Goal: Information Seeking & Learning: Compare options

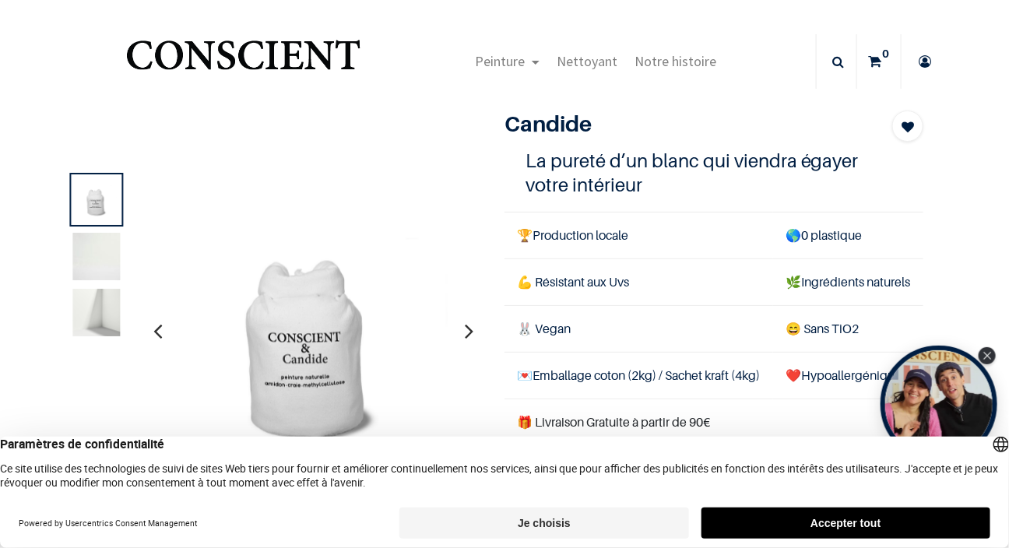
click at [86, 259] on img at bounding box center [97, 257] width 48 height 48
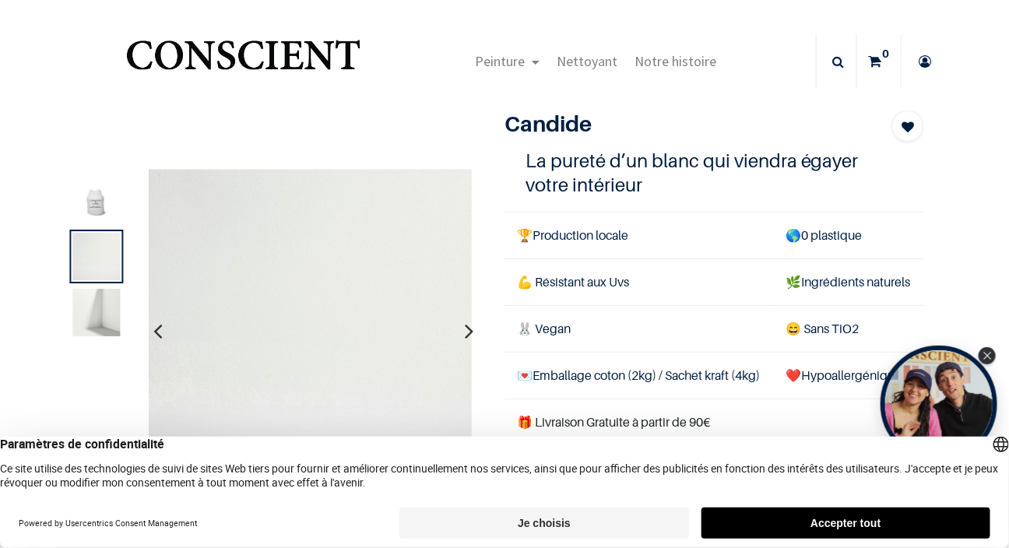
click at [90, 322] on img at bounding box center [97, 313] width 48 height 48
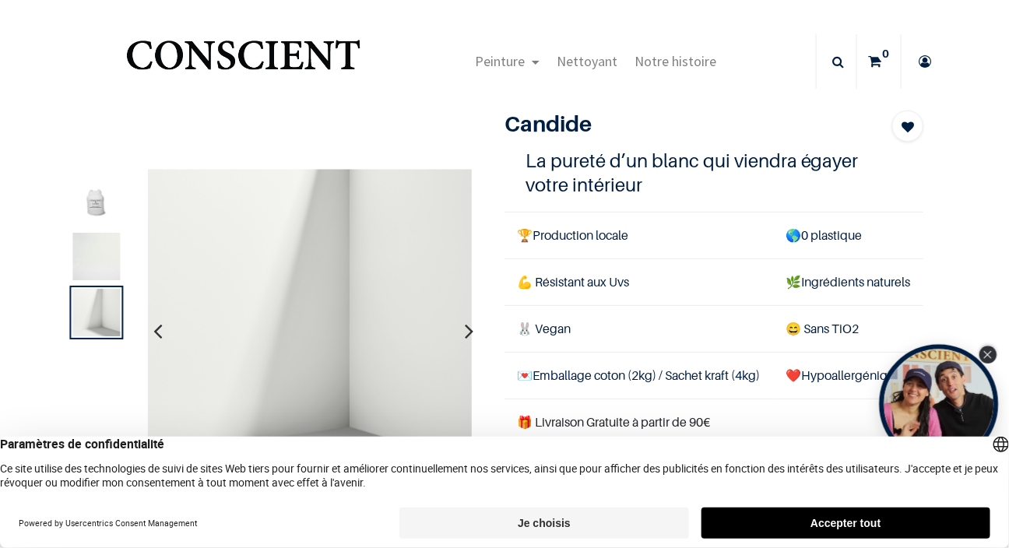
click at [989, 357] on icon "Close Tolstoy widget" at bounding box center [987, 355] width 9 height 8
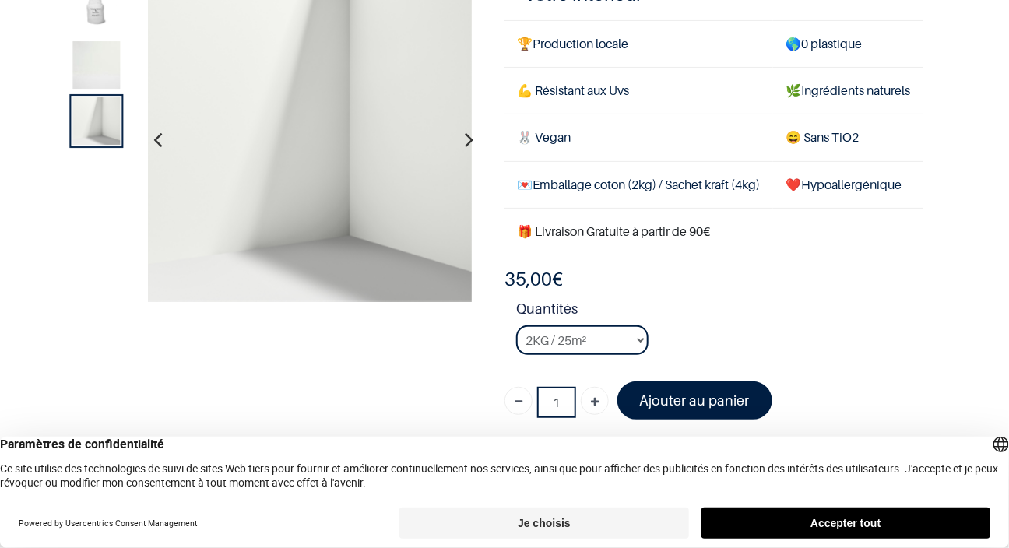
scroll to position [148, 0]
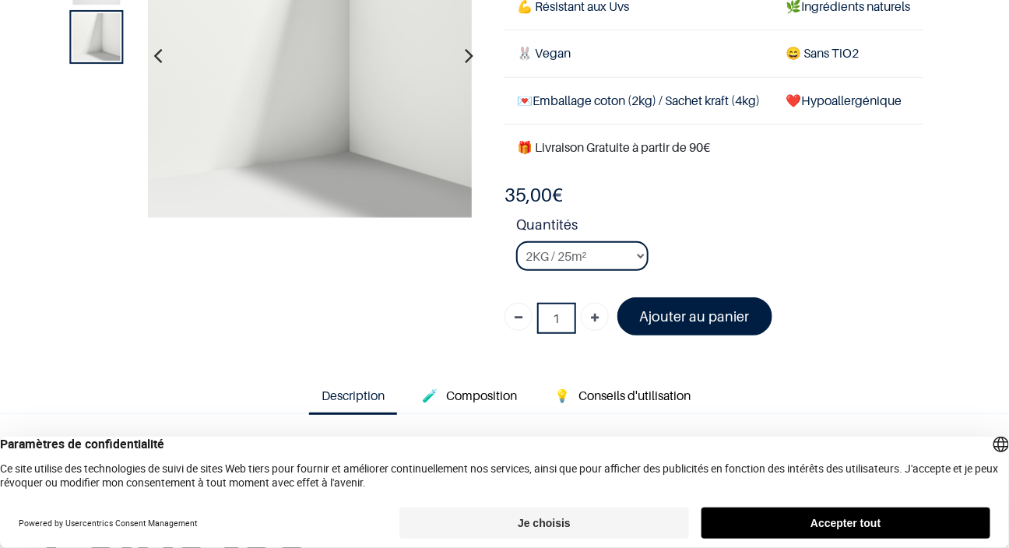
scroll to position [188, 0]
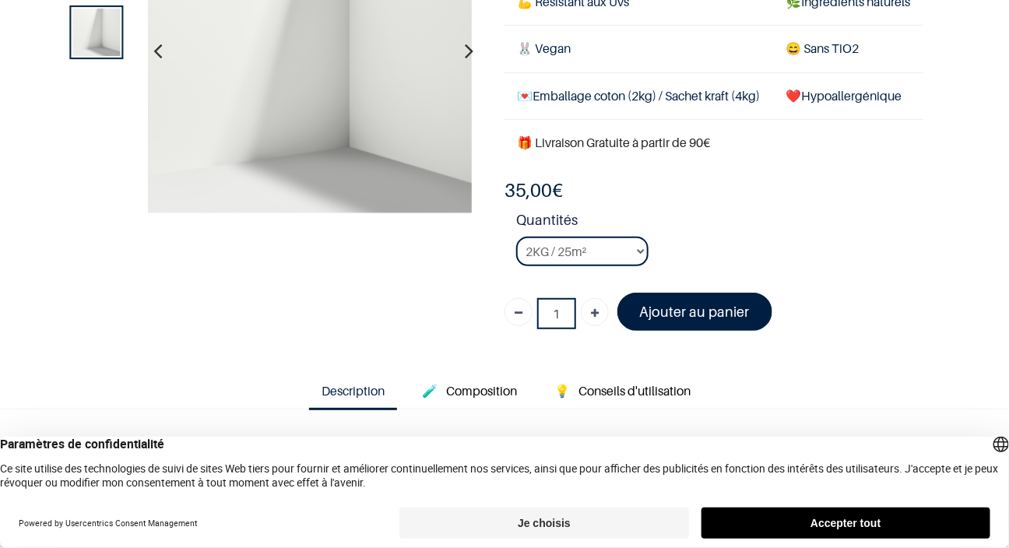
click at [914, 156] on div "Candide Blanc 1 La pureté d’un blanc qui viendra égayer votre intérieur 🏆 Produ…" at bounding box center [714, 86] width 442 height 512
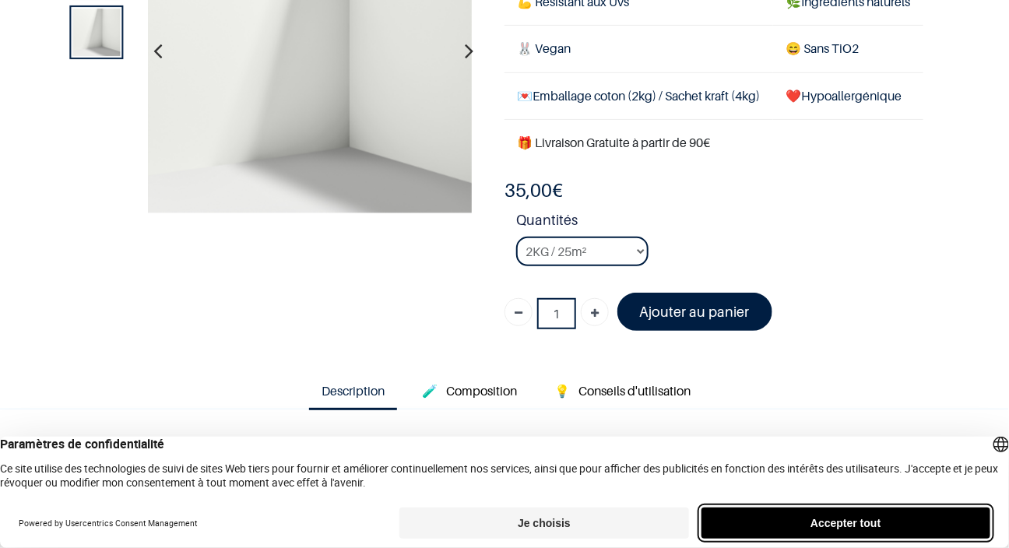
drag, startPoint x: 846, startPoint y: 519, endPoint x: 887, endPoint y: 518, distance: 40.5
drag, startPoint x: 887, startPoint y: 518, endPoint x: 893, endPoint y: 523, distance: 8.3
click at [893, 523] on button "Accepter tout" at bounding box center [846, 523] width 289 height 31
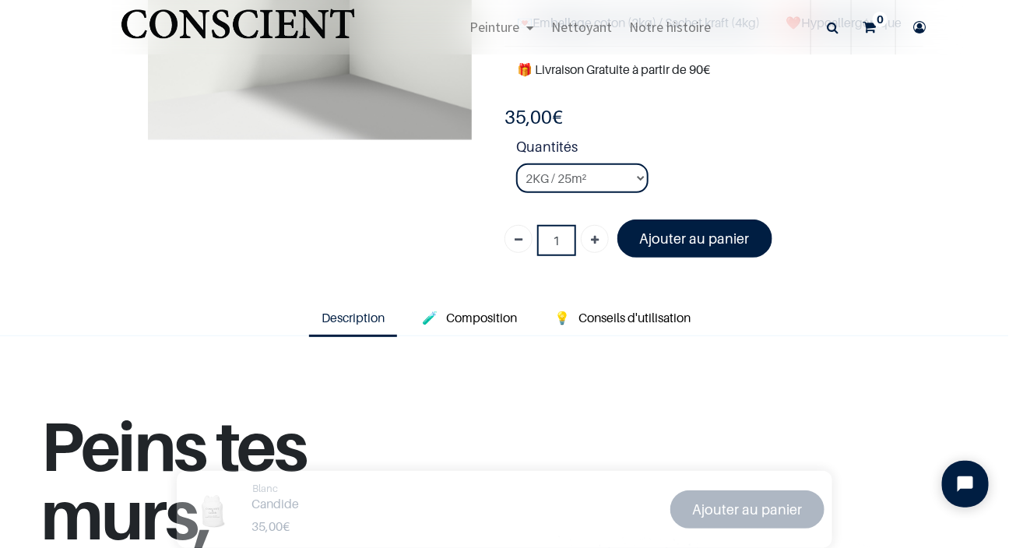
scroll to position [331, 0]
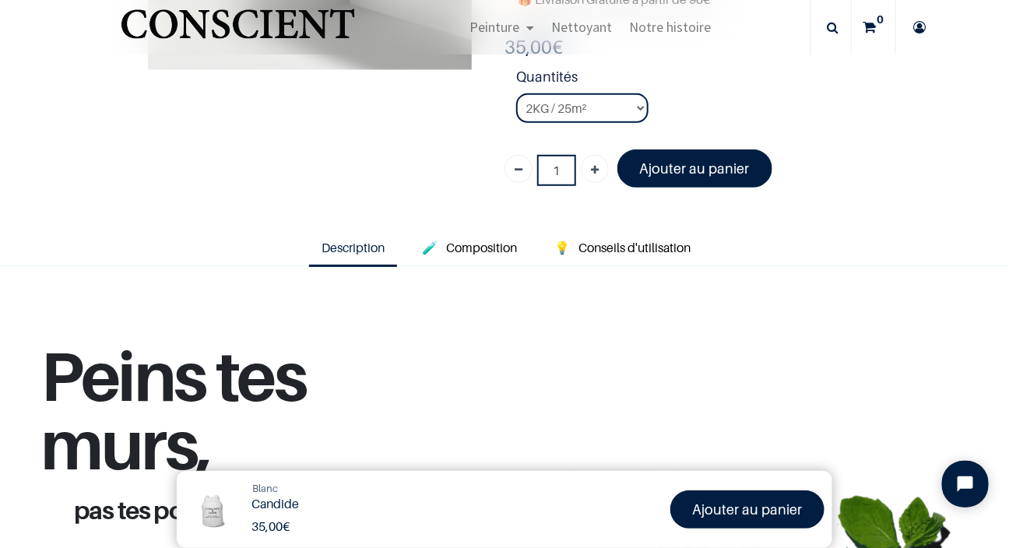
drag, startPoint x: 998, startPoint y: 542, endPoint x: 688, endPoint y: 434, distance: 328.3
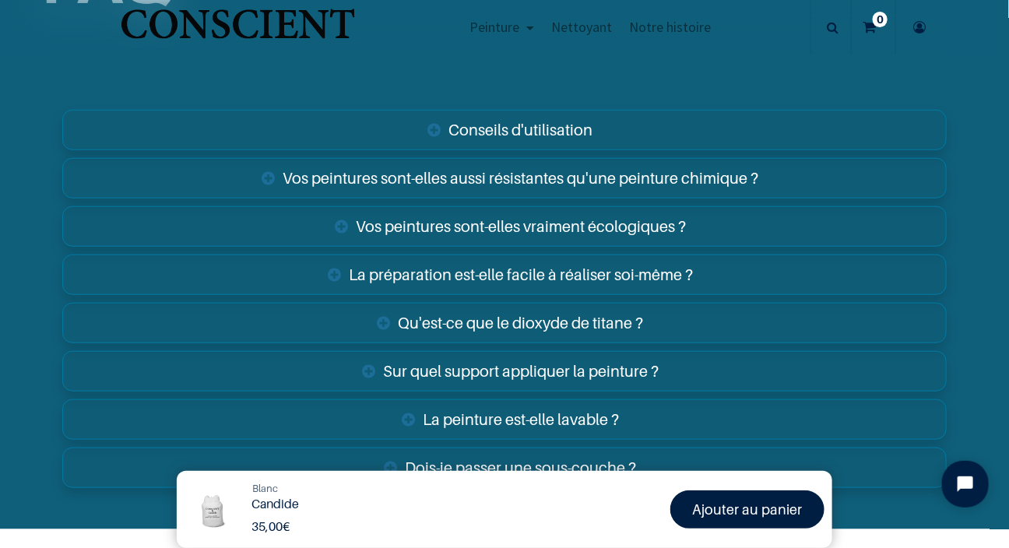
scroll to position [2422, 0]
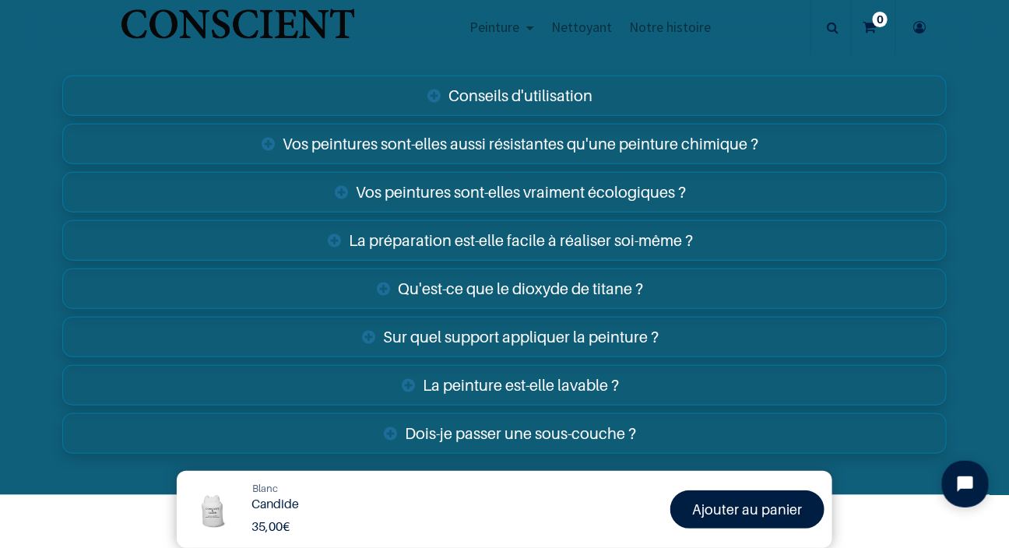
click at [557, 116] on link "Conseils d'utilisation" at bounding box center [504, 96] width 885 height 40
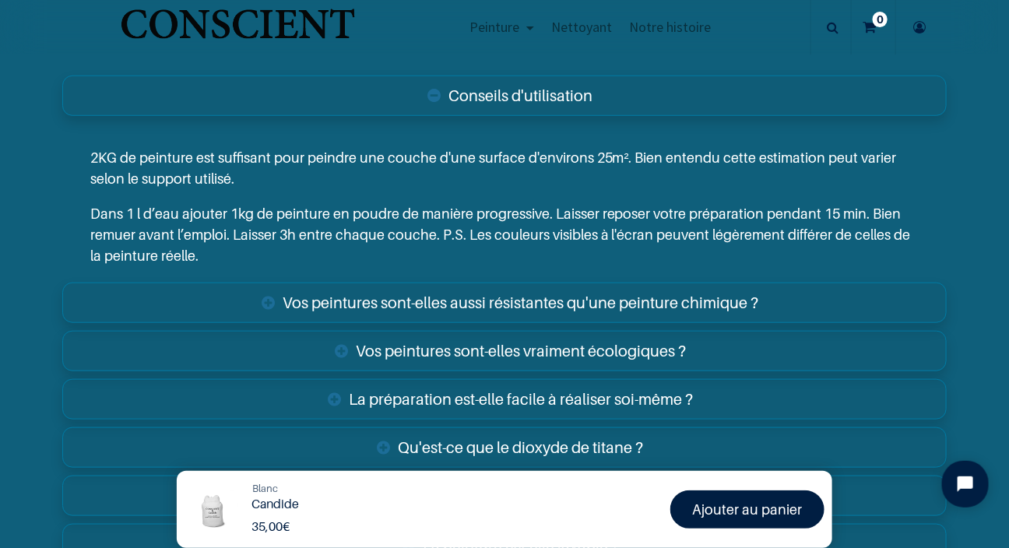
click at [688, 323] on link "Vos peintures sont-elles aussi résistantes qu'une peinture chimique ?" at bounding box center [504, 303] width 885 height 40
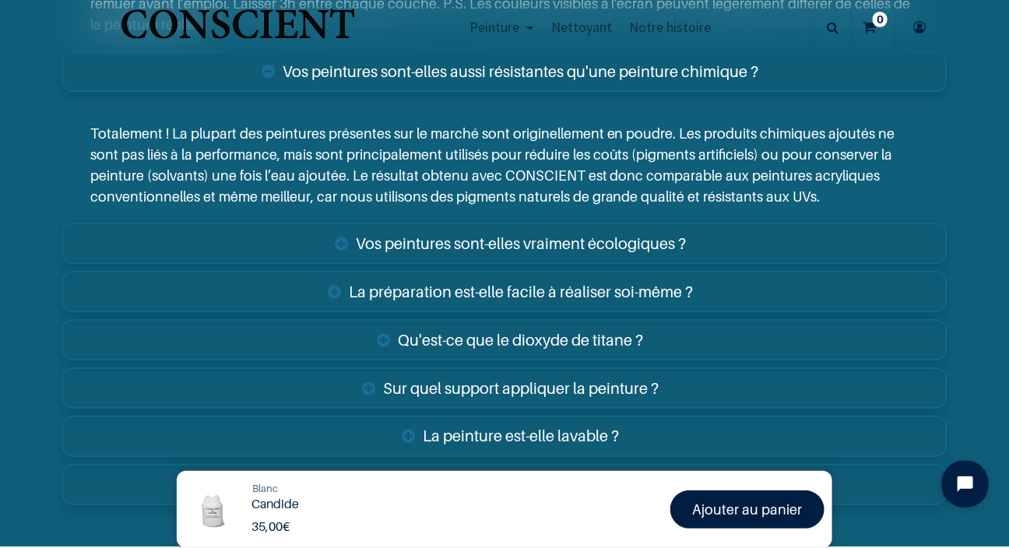
scroll to position [2707, 0]
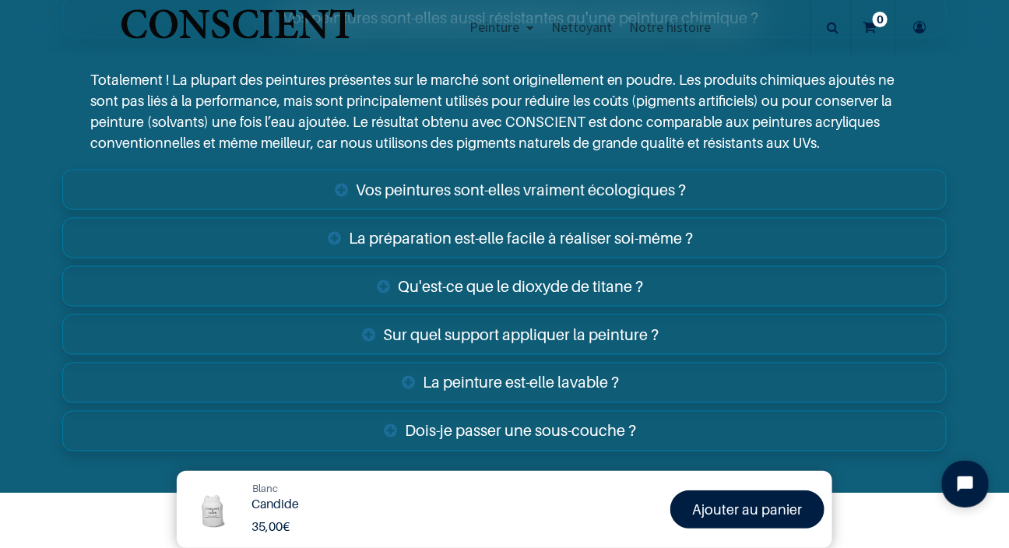
click at [630, 210] on link "Vos peintures sont-elles vraiment écologiques ?" at bounding box center [504, 190] width 885 height 40
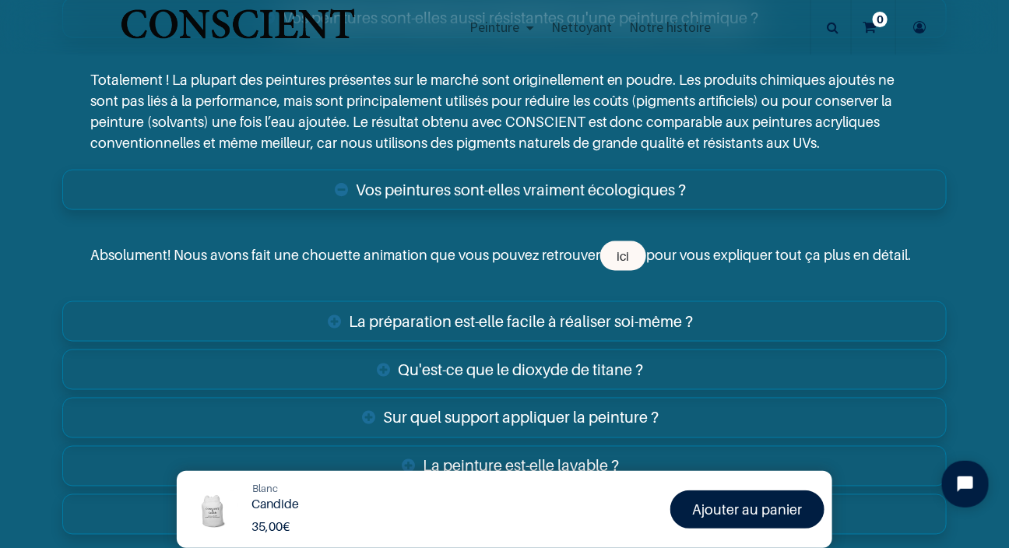
click at [626, 342] on link "La préparation est-elle facile à réaliser soi-même ?" at bounding box center [504, 321] width 885 height 40
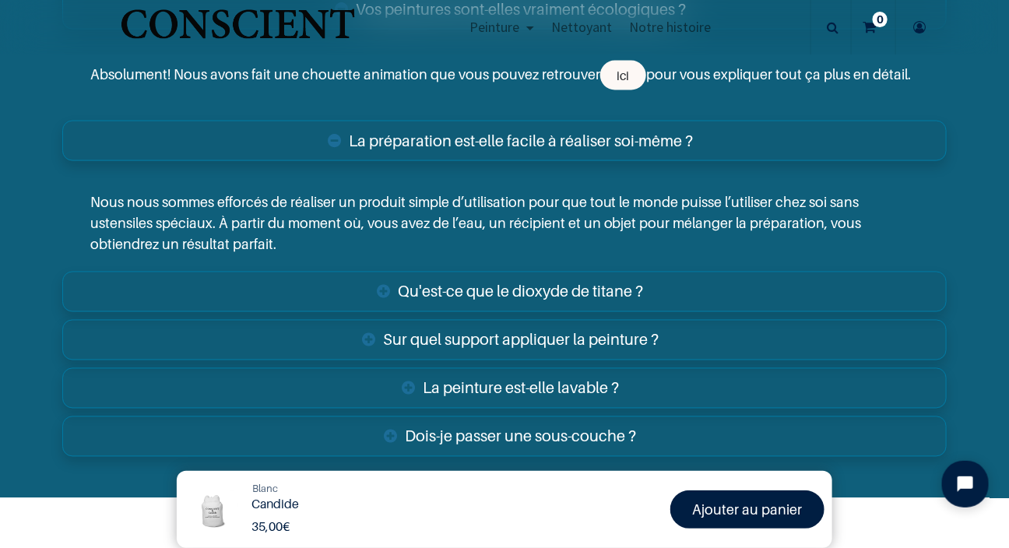
scroll to position [2893, 0]
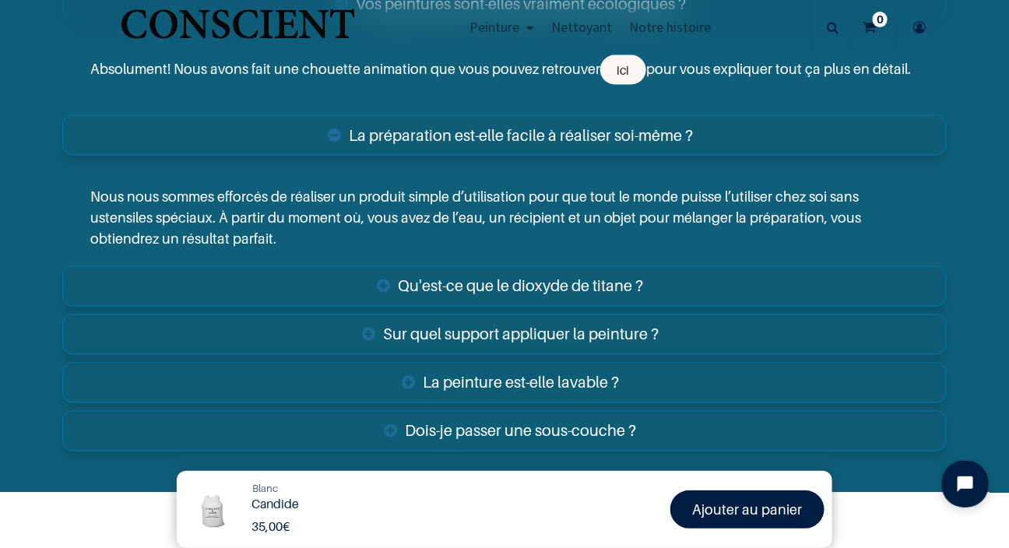
click at [516, 355] on link "Sur quel support appliquer la peinture ?" at bounding box center [504, 335] width 885 height 40
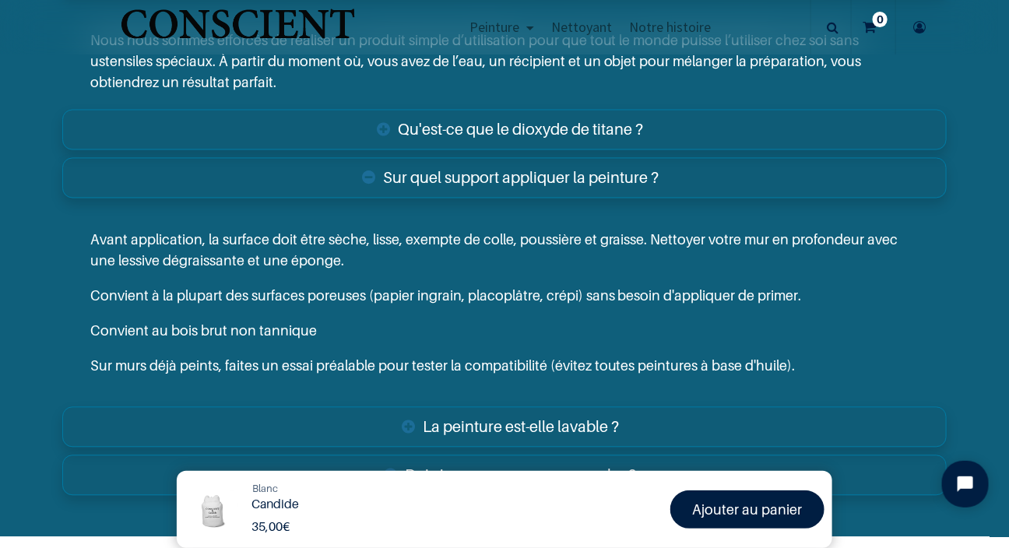
scroll to position [3172, 0]
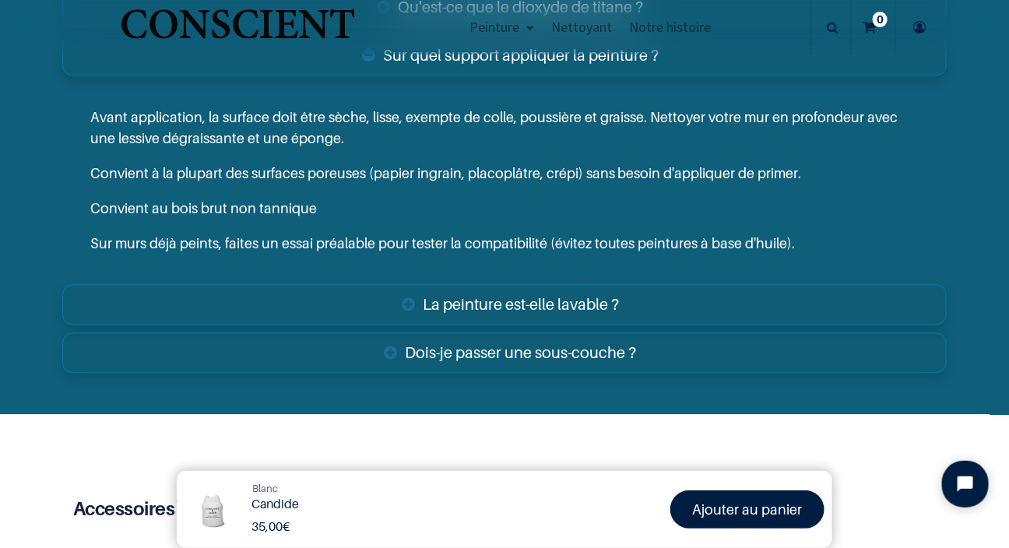
click at [523, 325] on link "La peinture est-elle lavable ?" at bounding box center [504, 304] width 885 height 40
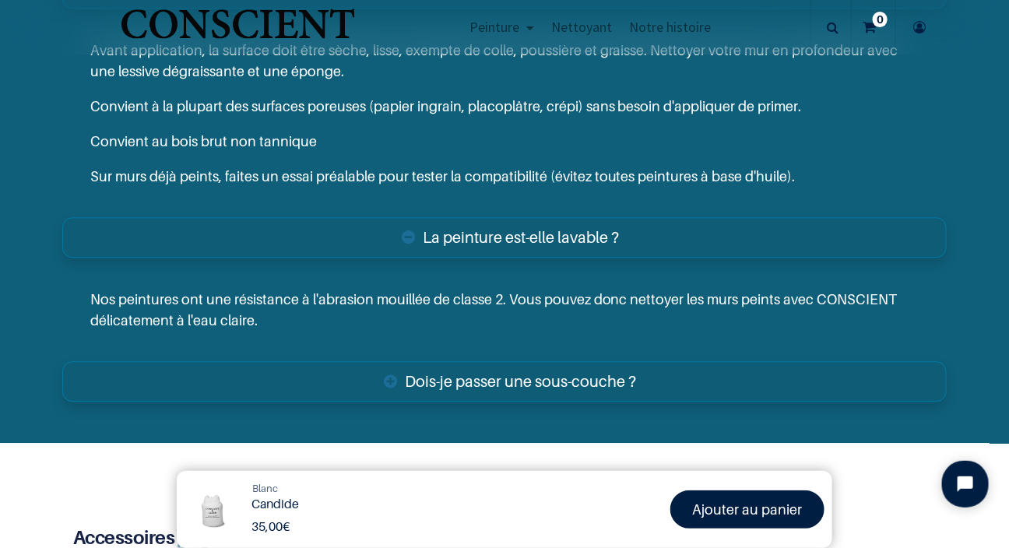
scroll to position [3287, 0]
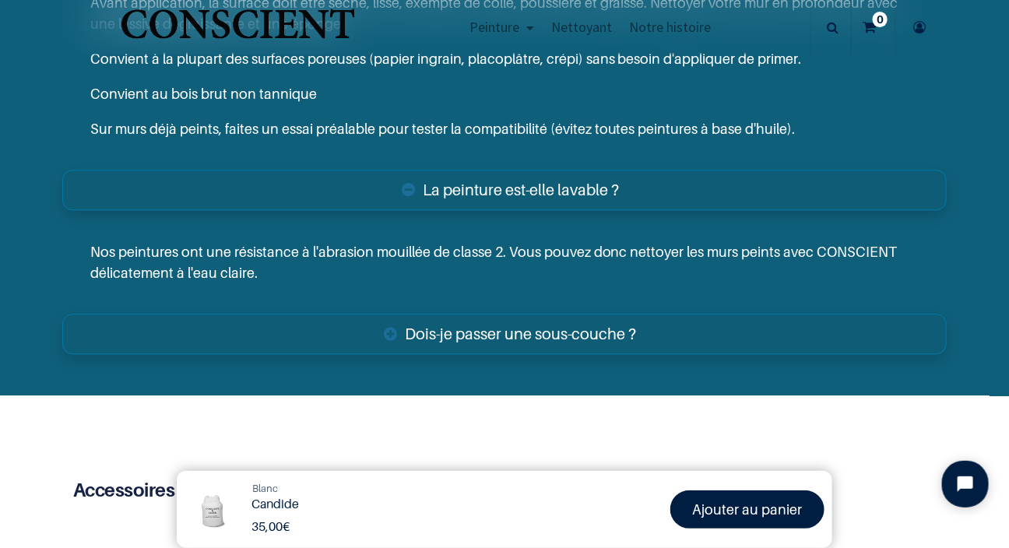
click at [568, 354] on link "Dois-je passer une sous-couche ?" at bounding box center [504, 334] width 885 height 40
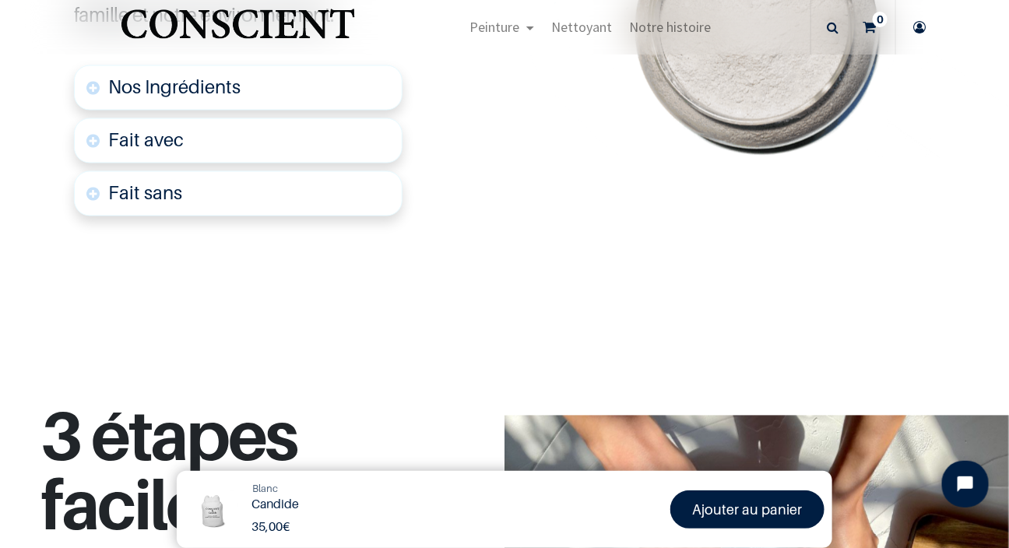
scroll to position [928, 0]
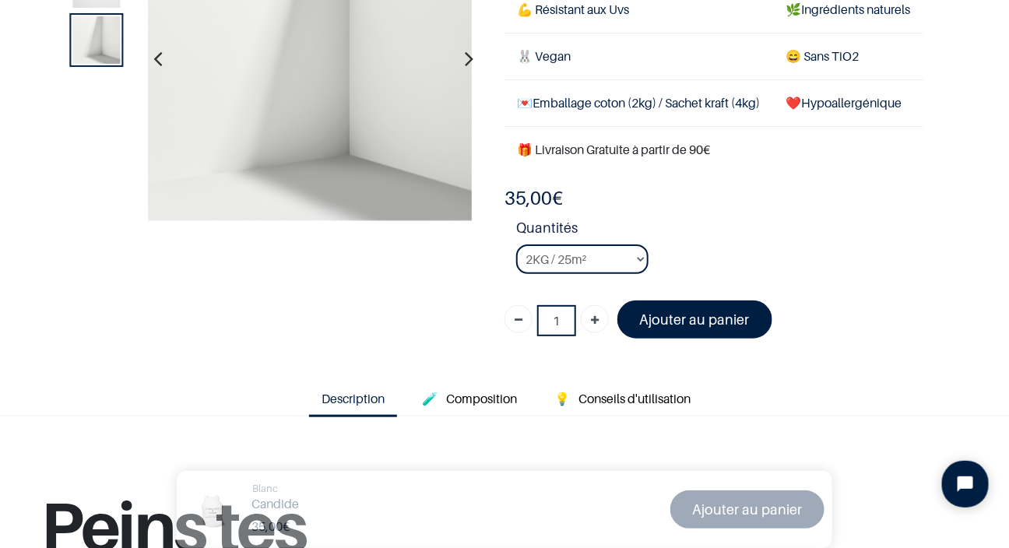
scroll to position [37, 0]
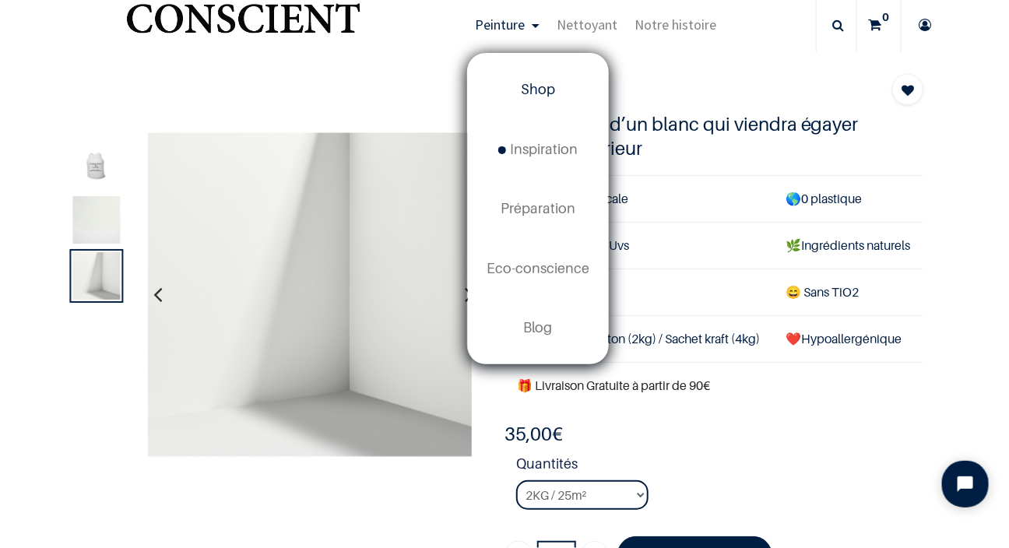
click at [534, 89] on span "Shop" at bounding box center [538, 89] width 34 height 16
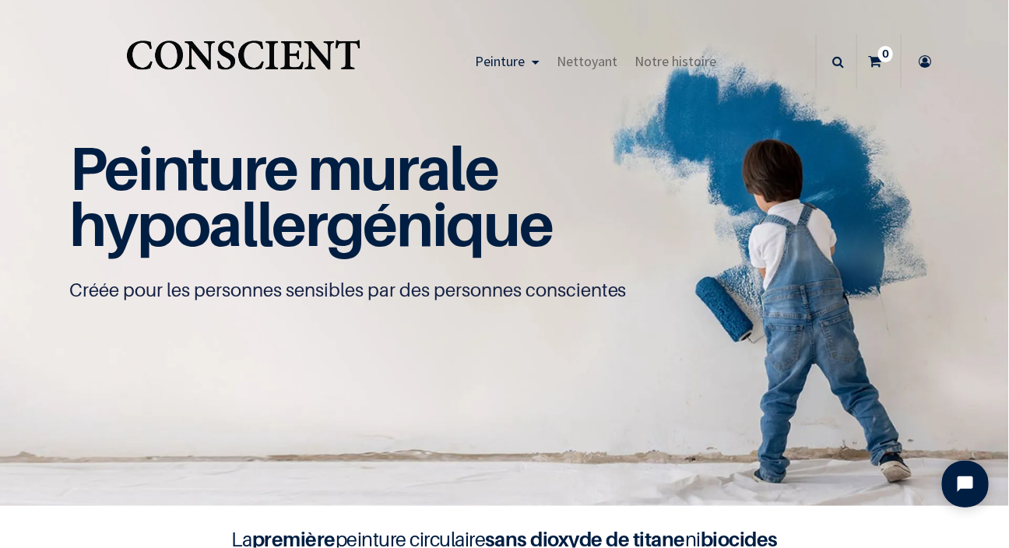
drag, startPoint x: 1004, startPoint y: 539, endPoint x: 659, endPoint y: 488, distance: 348.7
click at [659, 488] on img at bounding box center [504, 253] width 1009 height 506
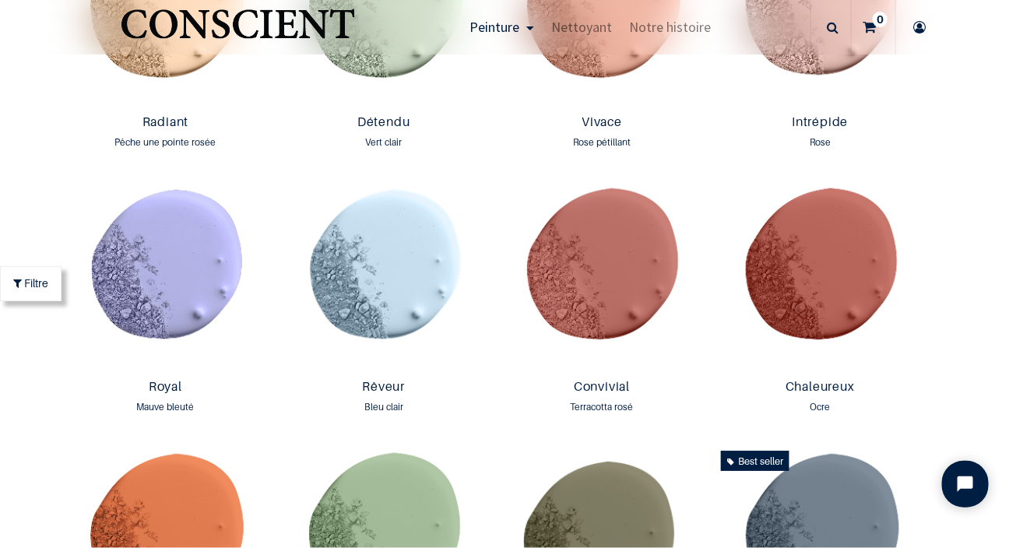
scroll to position [1747, 0]
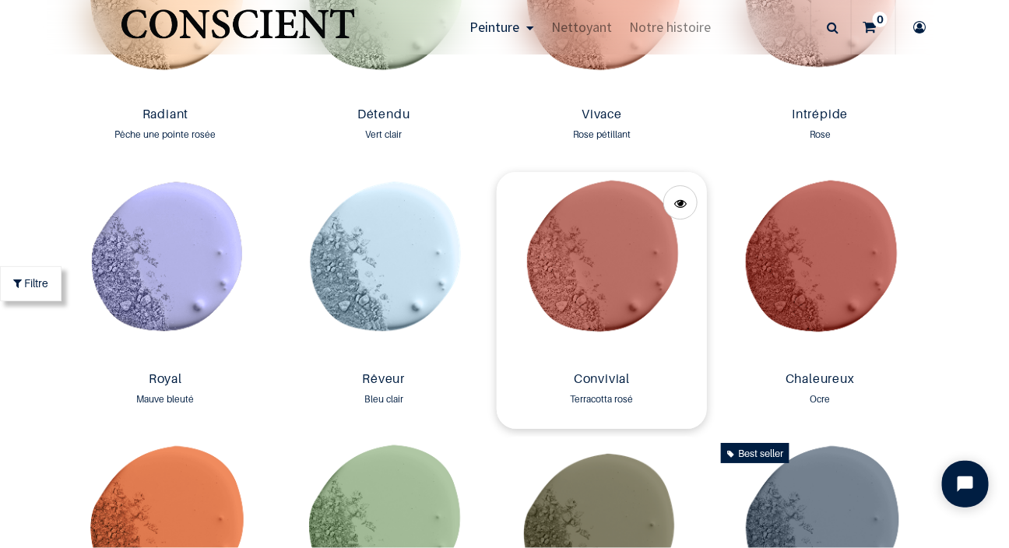
click at [618, 285] on img at bounding box center [602, 268] width 210 height 193
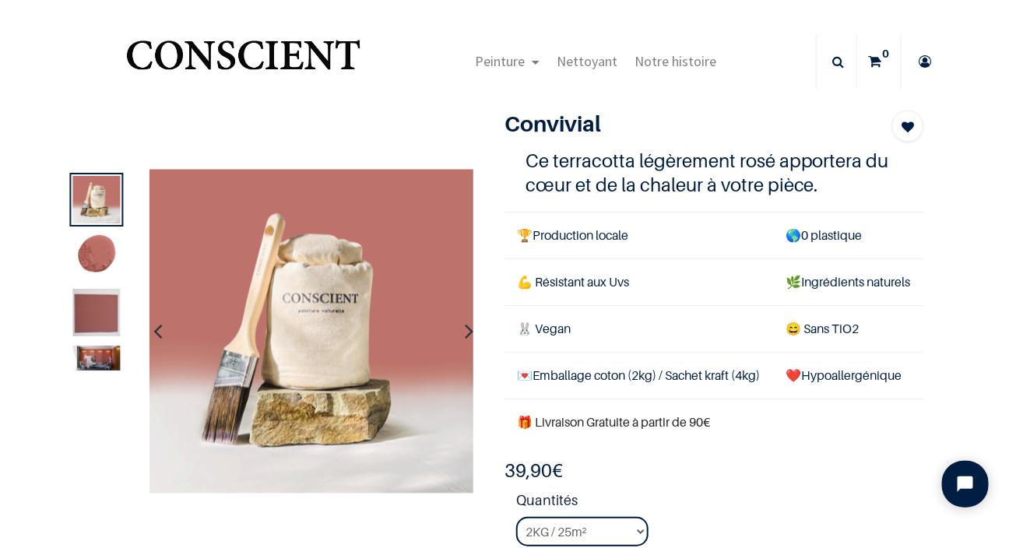
click at [465, 330] on icon "button" at bounding box center [469, 331] width 9 height 42
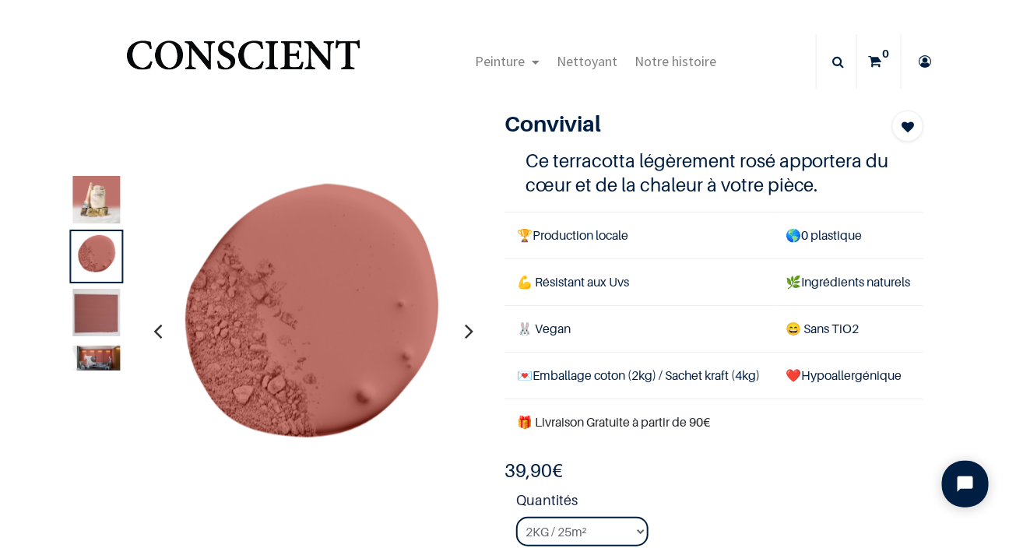
click at [465, 330] on icon "button" at bounding box center [469, 331] width 9 height 42
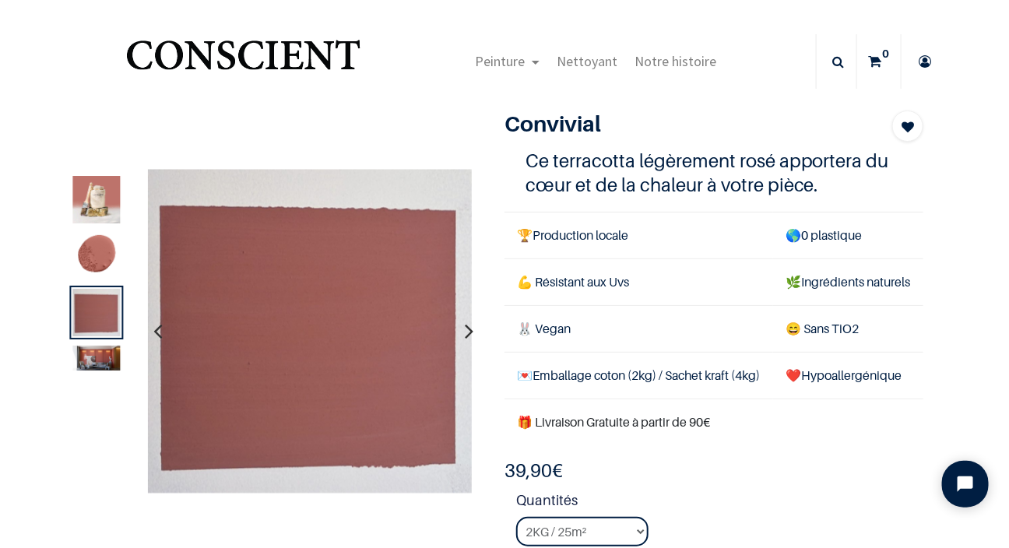
click at [465, 328] on icon "button" at bounding box center [469, 331] width 9 height 42
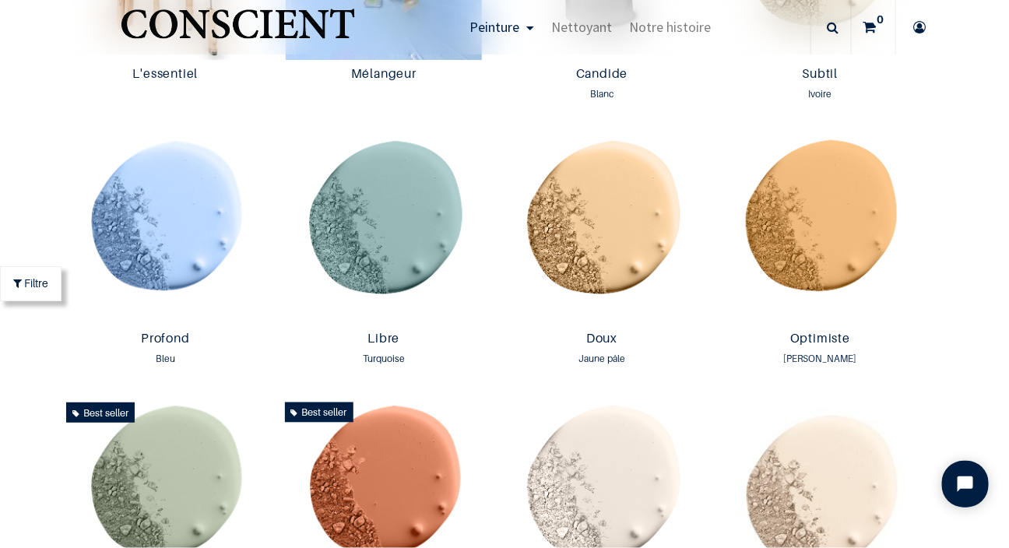
scroll to position [997, 0]
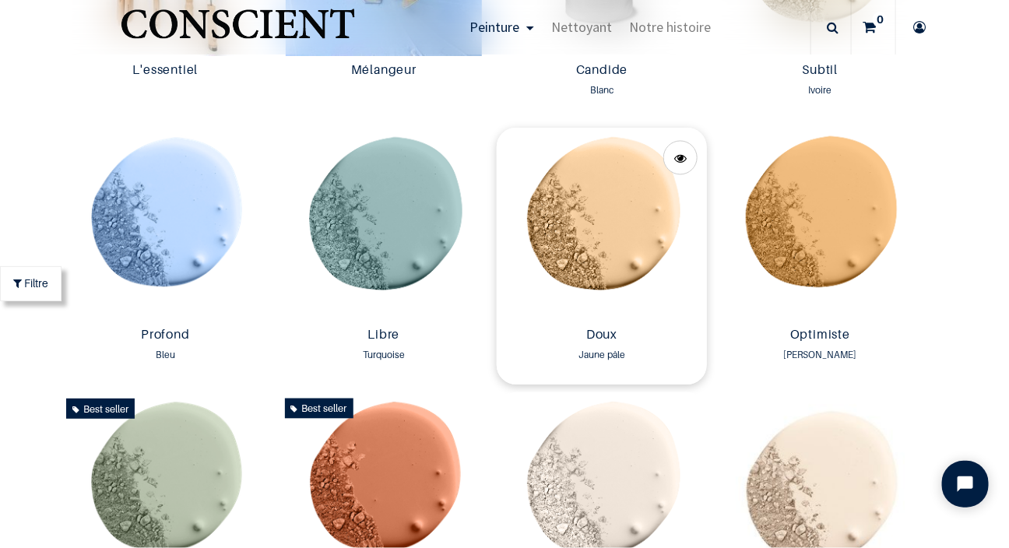
click at [600, 185] on img at bounding box center [602, 224] width 210 height 193
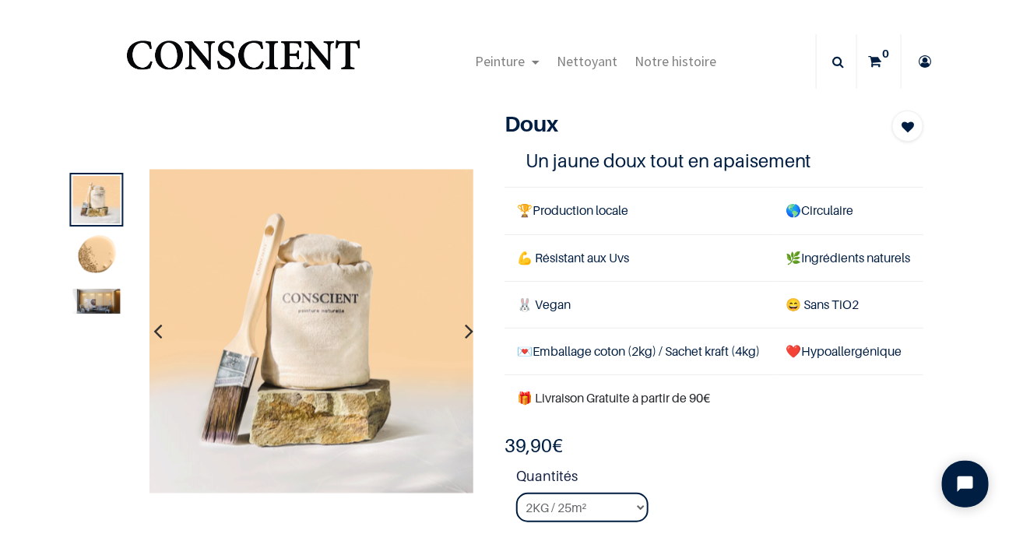
click at [96, 260] on img at bounding box center [97, 257] width 48 height 48
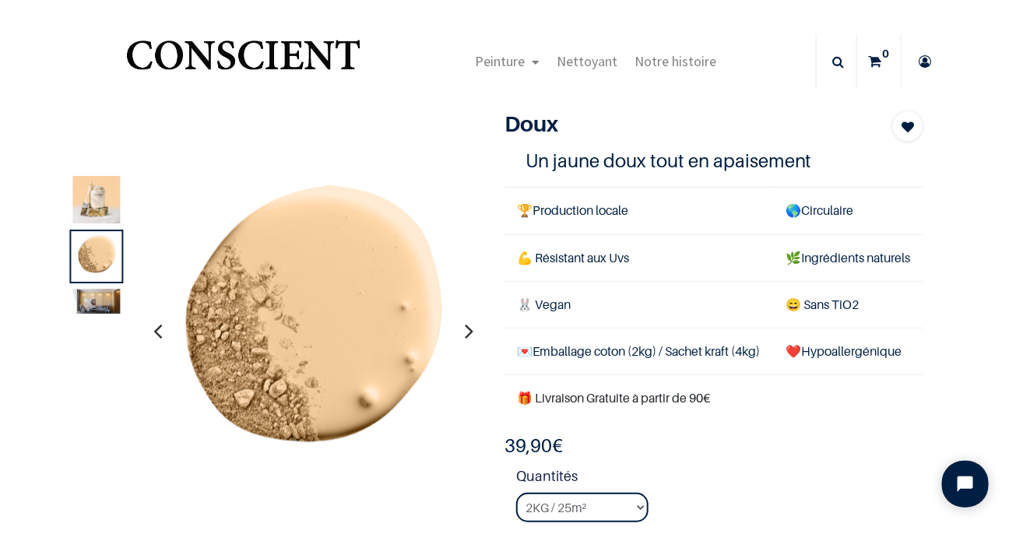
click at [465, 329] on icon "button" at bounding box center [469, 331] width 9 height 42
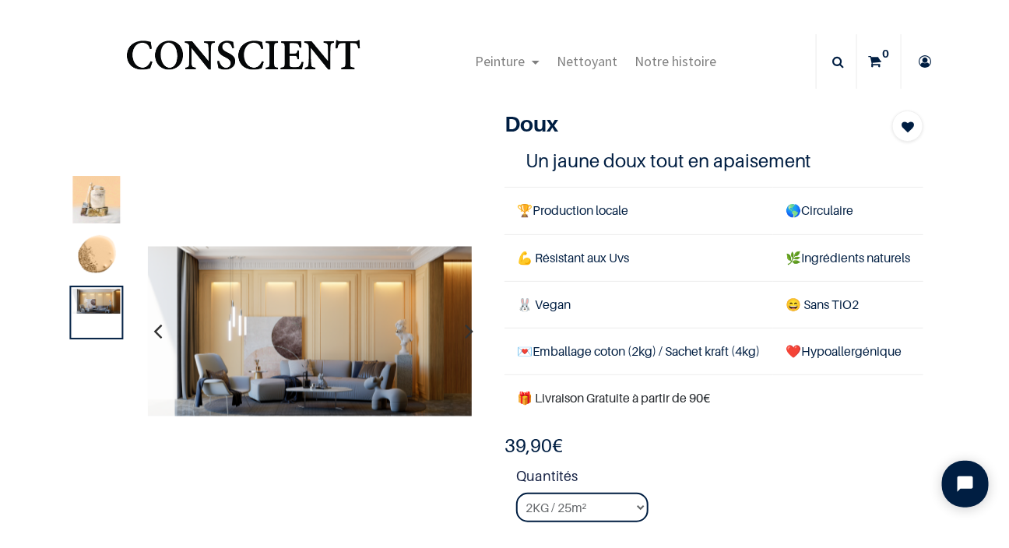
click at [465, 332] on icon "button" at bounding box center [469, 331] width 9 height 42
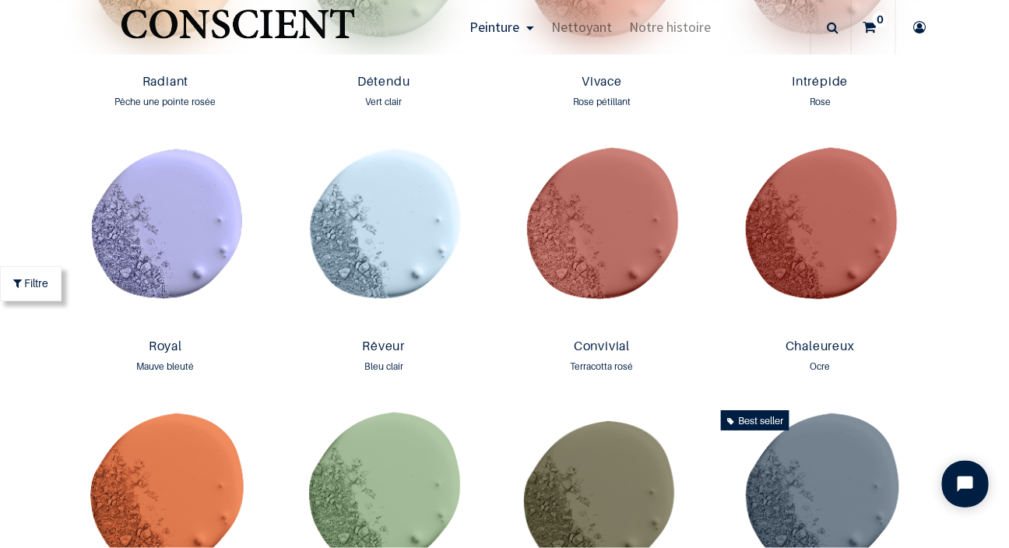
scroll to position [1747, 0]
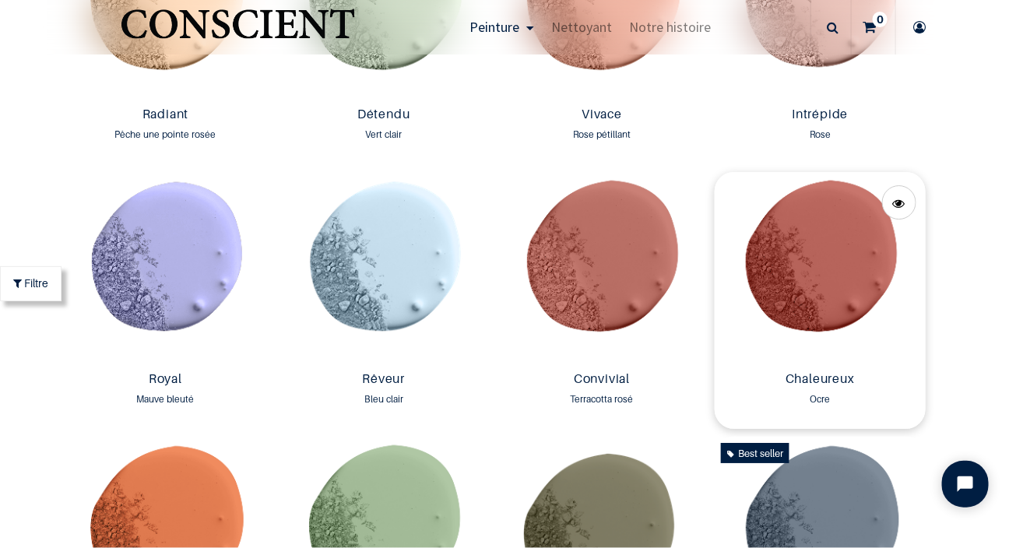
click at [815, 290] on img at bounding box center [820, 268] width 210 height 193
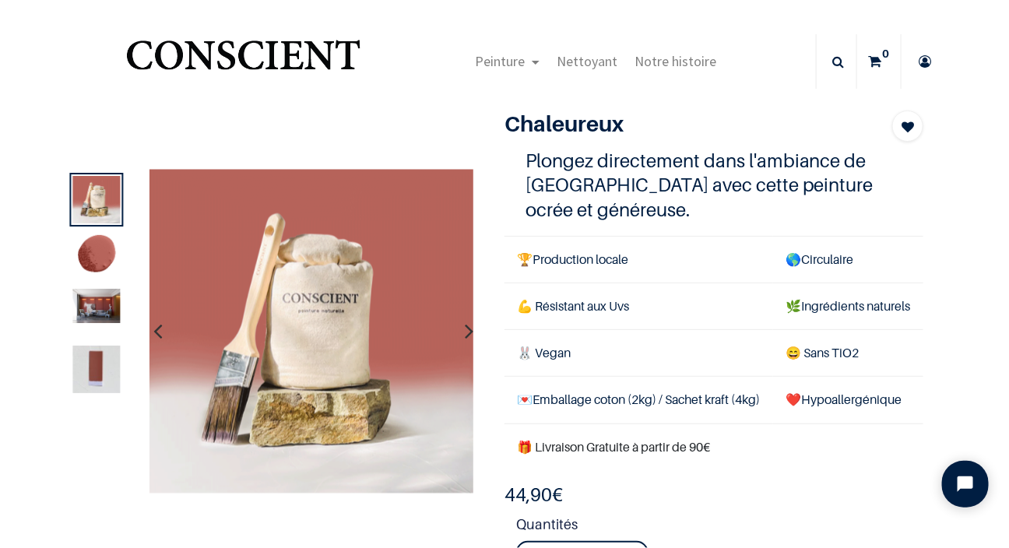
click at [465, 329] on icon "button" at bounding box center [469, 331] width 9 height 42
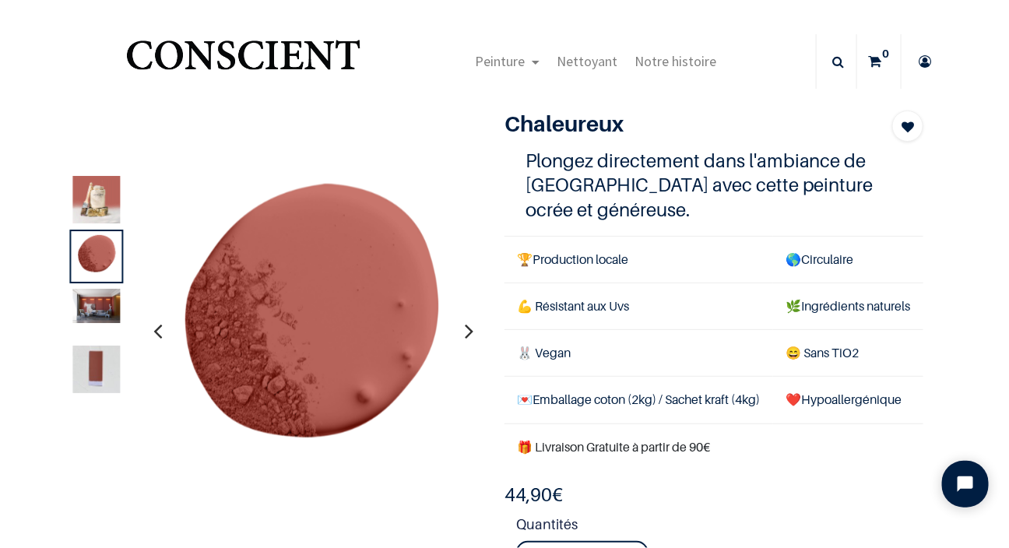
click at [465, 331] on icon "button" at bounding box center [469, 331] width 9 height 42
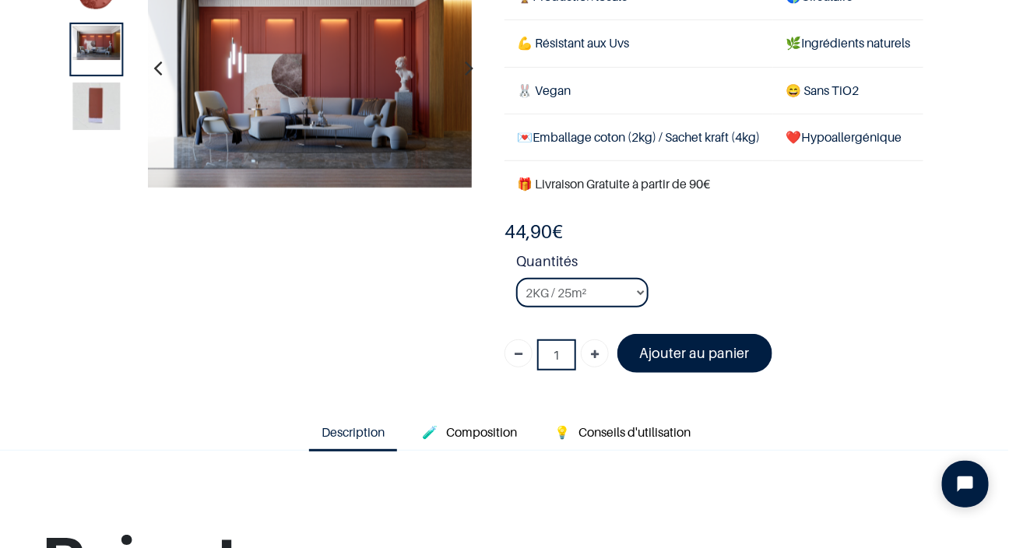
scroll to position [176, 0]
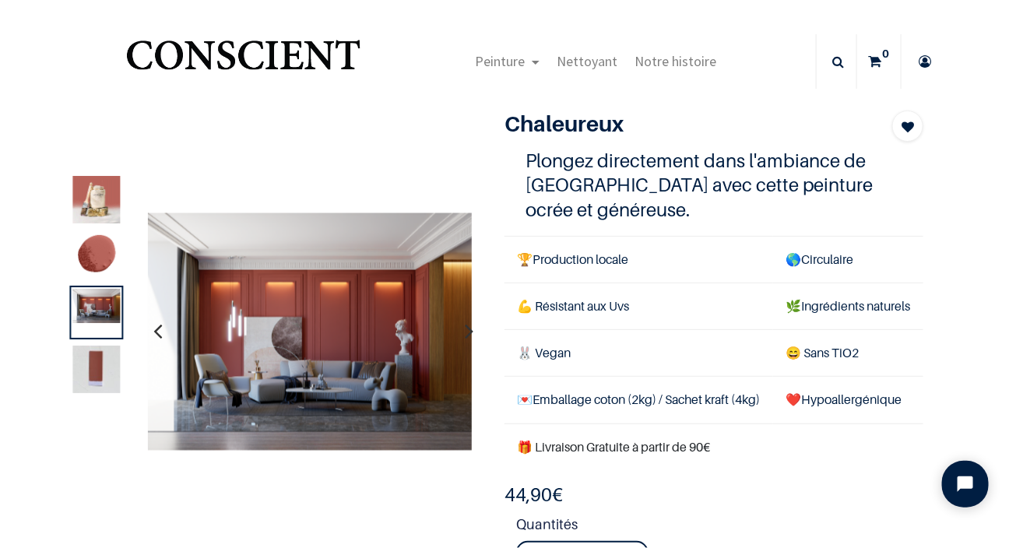
click at [433, 72] on div "Peinture Shop Inspiration new Préparation Blog" at bounding box center [596, 61] width 440 height 55
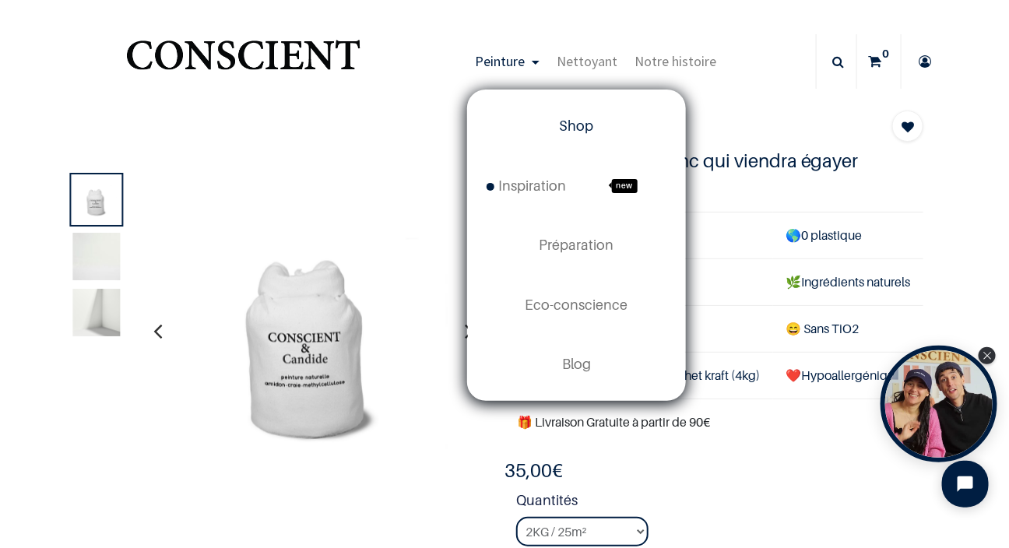
click at [582, 128] on span "Shop" at bounding box center [577, 126] width 34 height 16
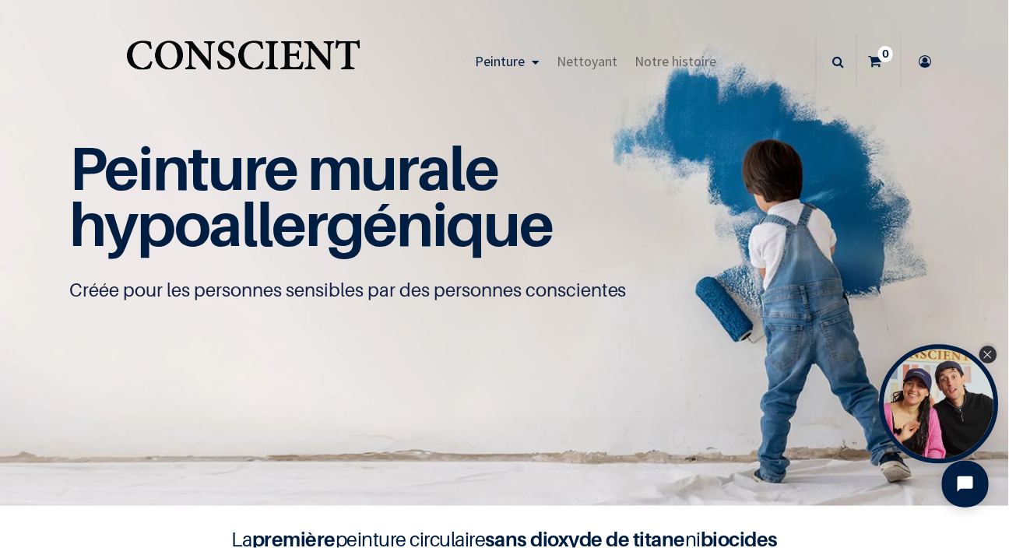
click at [983, 354] on icon "Close Tolstoy widget" at bounding box center [987, 355] width 9 height 8
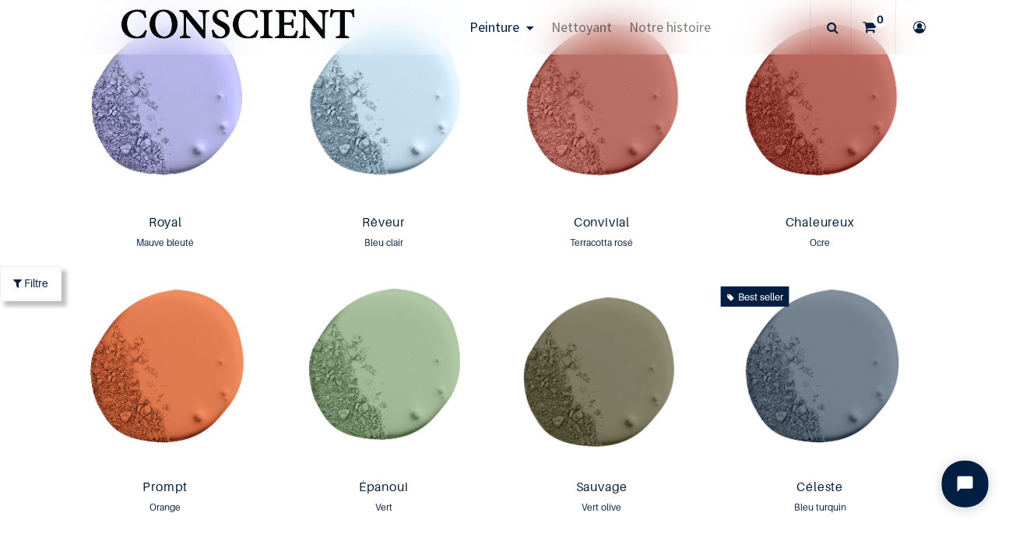
scroll to position [1903, 0]
click at [185, 173] on img at bounding box center [165, 112] width 210 height 193
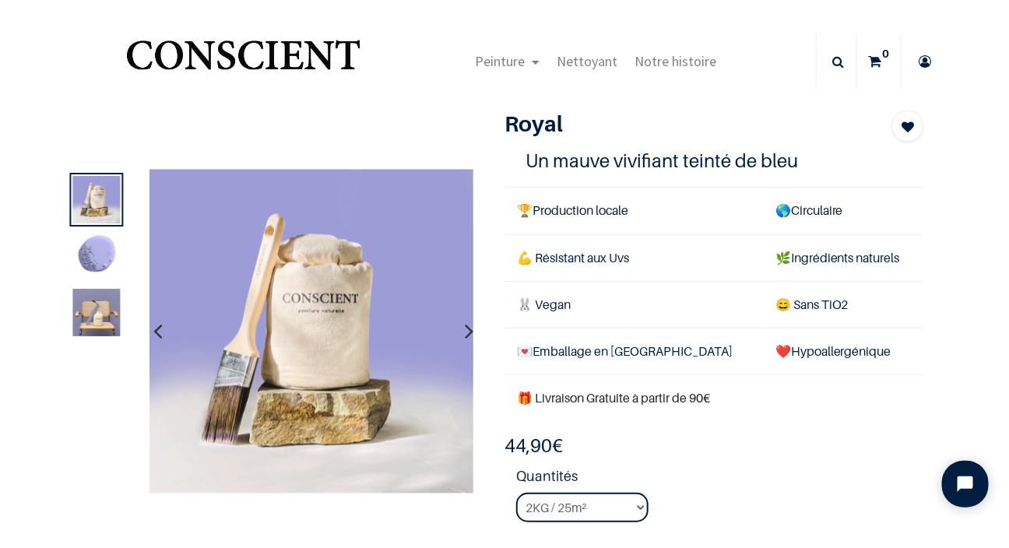
drag, startPoint x: 459, startPoint y: 337, endPoint x: 399, endPoint y: 428, distance: 109.1
drag, startPoint x: 399, startPoint y: 428, endPoint x: 424, endPoint y: 456, distance: 36.9
drag, startPoint x: 424, startPoint y: 456, endPoint x: 773, endPoint y: 461, distance: 348.9
drag, startPoint x: 773, startPoint y: 461, endPoint x: 751, endPoint y: 490, distance: 36.1
drag, startPoint x: 751, startPoint y: 490, endPoint x: 727, endPoint y: 510, distance: 31.5
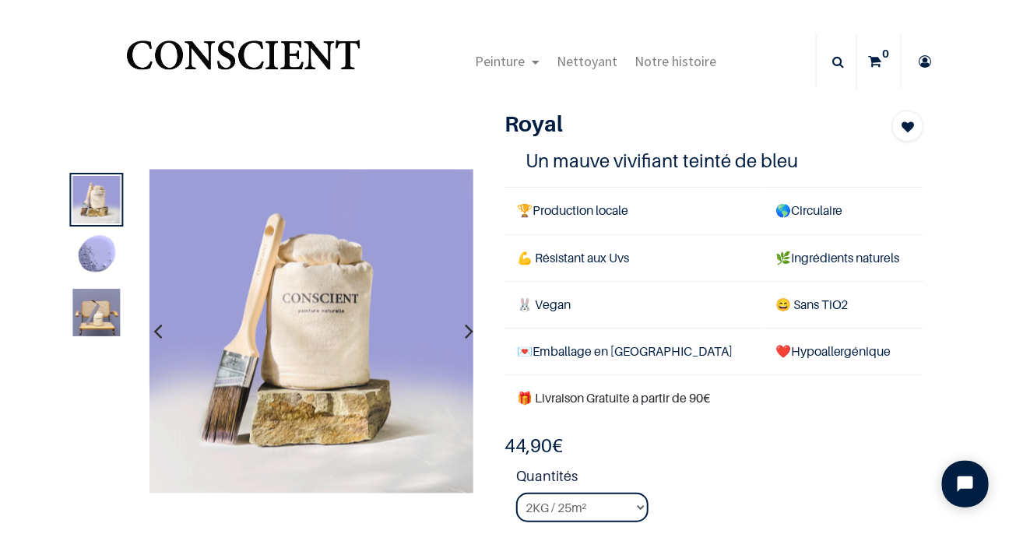
drag, startPoint x: 727, startPoint y: 510, endPoint x: 94, endPoint y: 255, distance: 682.7
click at [94, 255] on img at bounding box center [97, 257] width 48 height 48
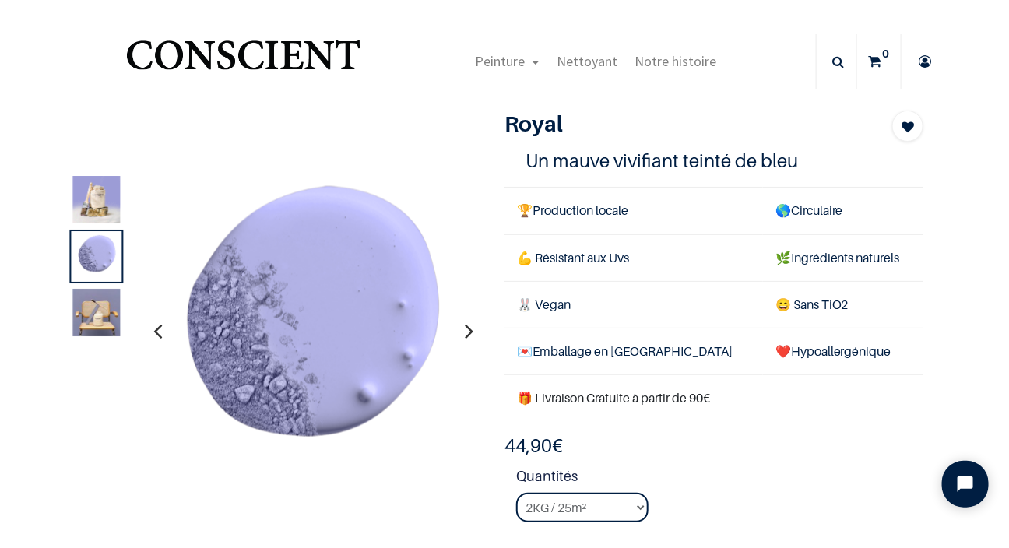
click at [465, 331] on icon "button" at bounding box center [469, 331] width 9 height 42
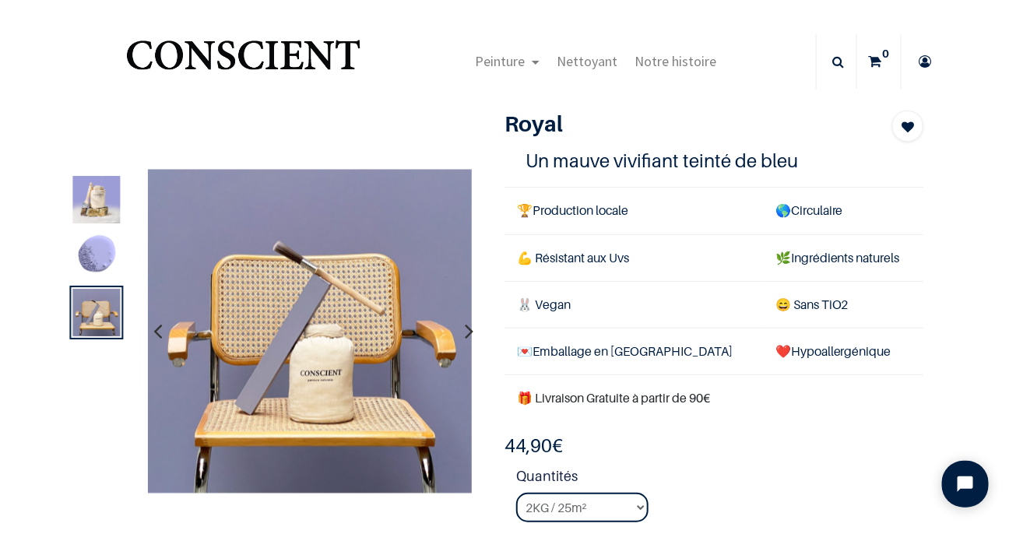
click at [465, 334] on icon "button" at bounding box center [469, 331] width 9 height 42
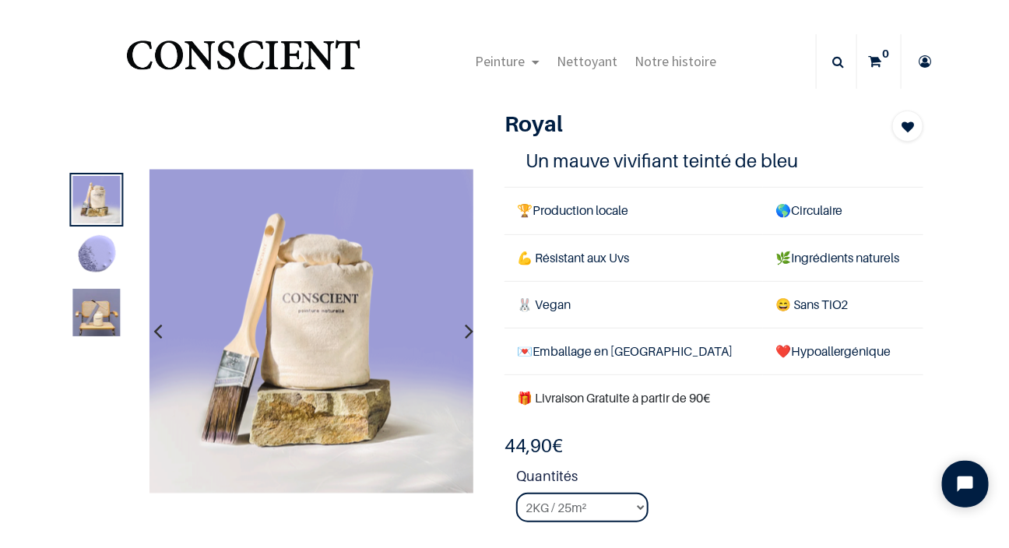
click at [465, 331] on icon "button" at bounding box center [469, 331] width 9 height 42
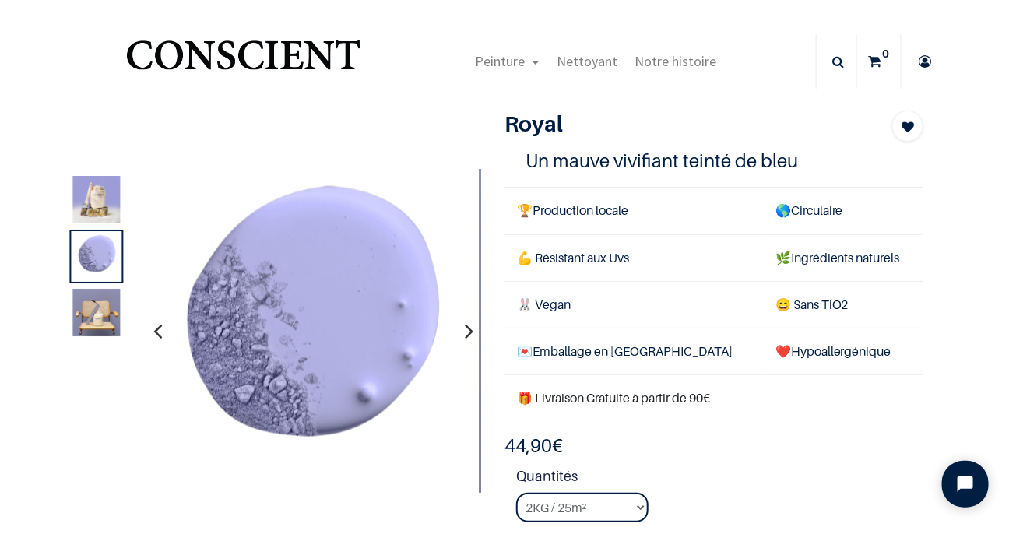
click at [465, 329] on icon "button" at bounding box center [469, 331] width 9 height 42
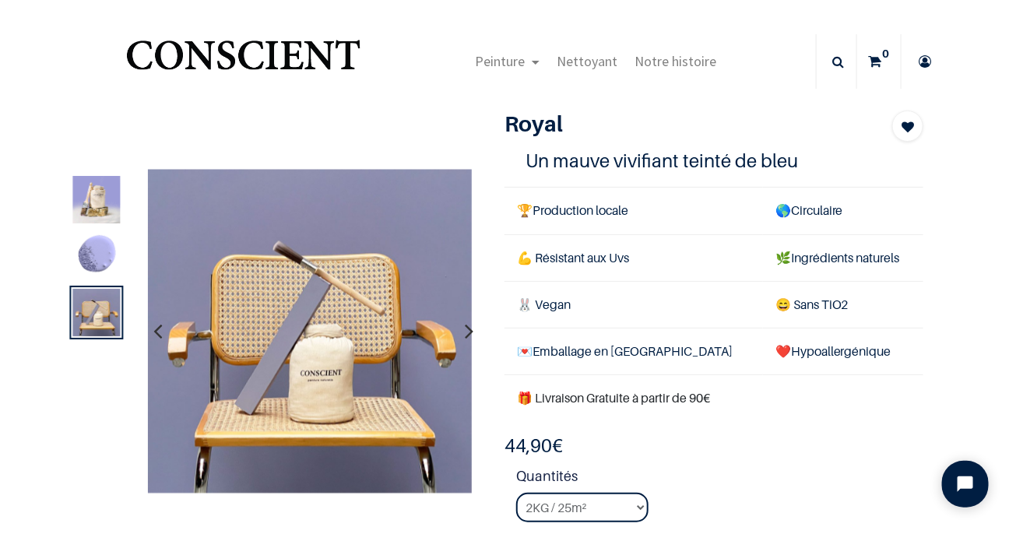
click at [465, 330] on icon "button" at bounding box center [469, 331] width 9 height 42
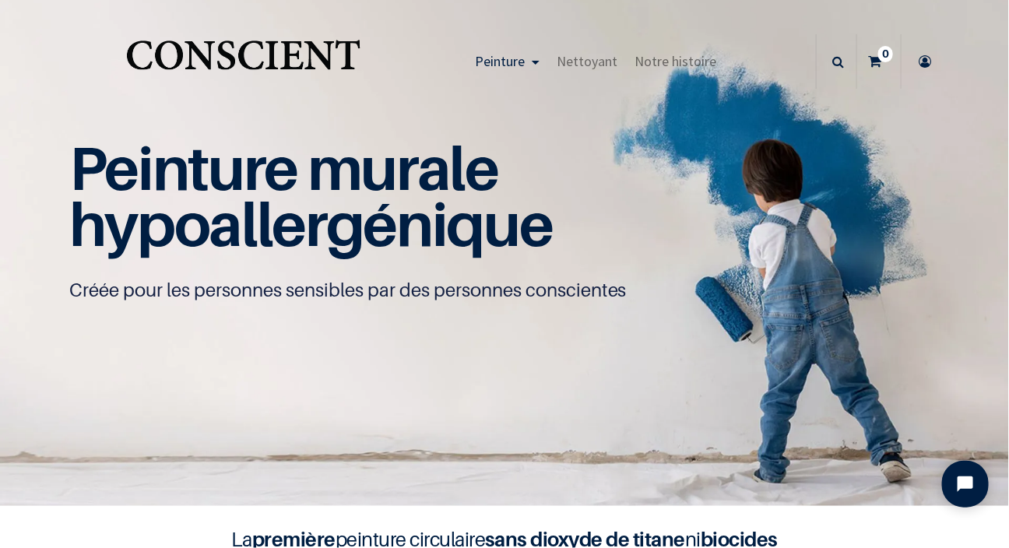
drag, startPoint x: 1004, startPoint y: 540, endPoint x: 616, endPoint y: 475, distance: 393.3
click at [616, 475] on img at bounding box center [504, 253] width 1009 height 506
drag, startPoint x: 1006, startPoint y: 537, endPoint x: 687, endPoint y: 388, distance: 352.5
click at [687, 388] on img at bounding box center [504, 253] width 1009 height 506
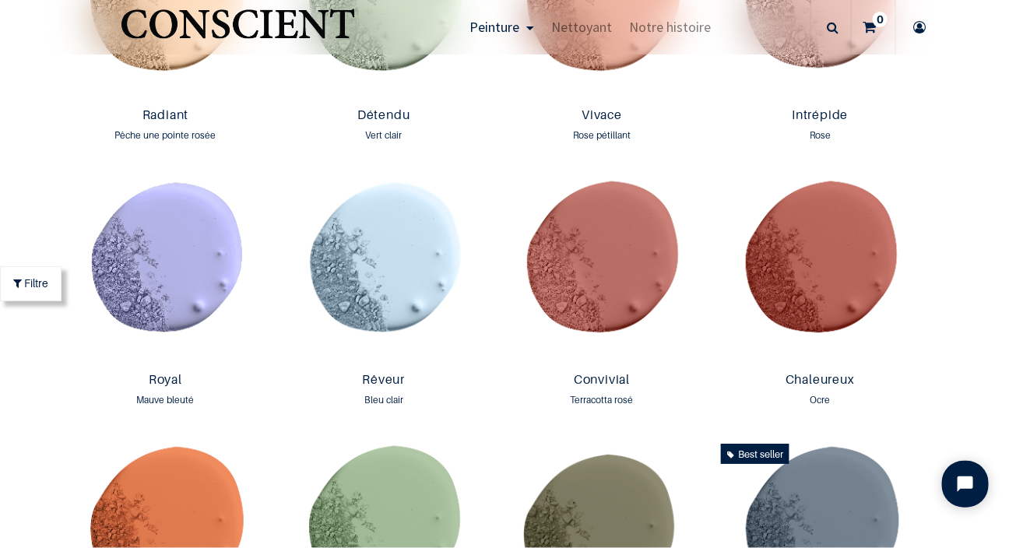
scroll to position [1770, 0]
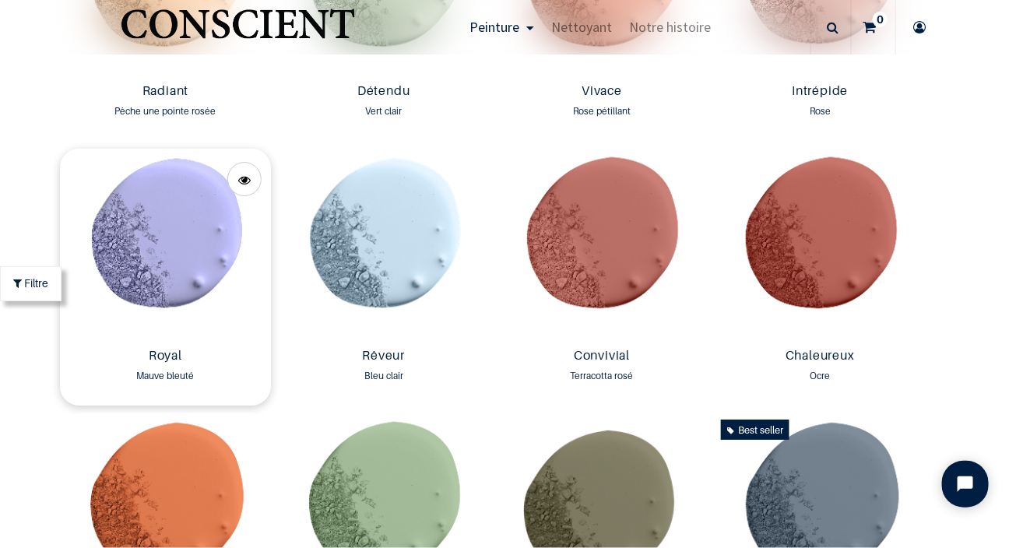
click at [174, 284] on img at bounding box center [165, 245] width 210 height 193
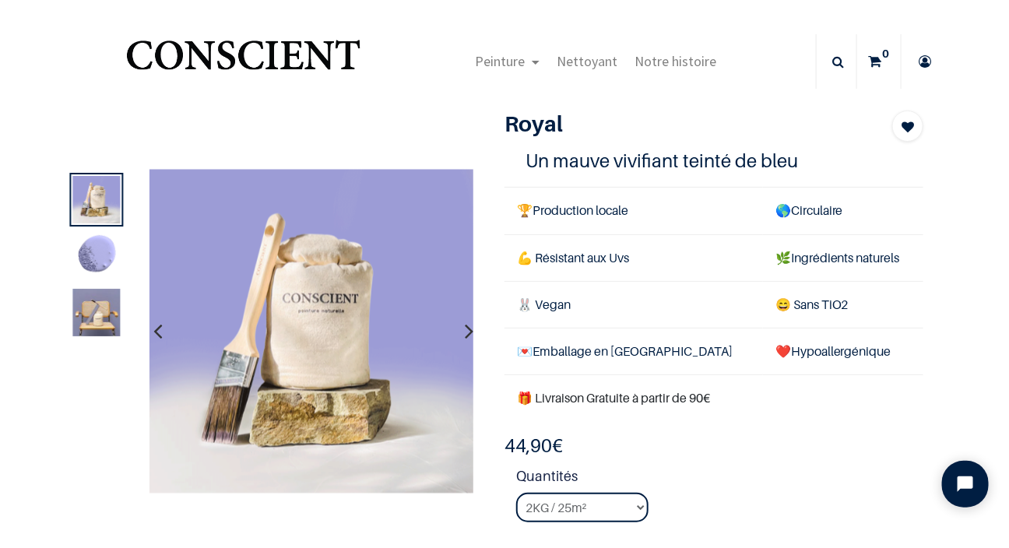
click at [458, 331] on button "button" at bounding box center [469, 331] width 24 height 58
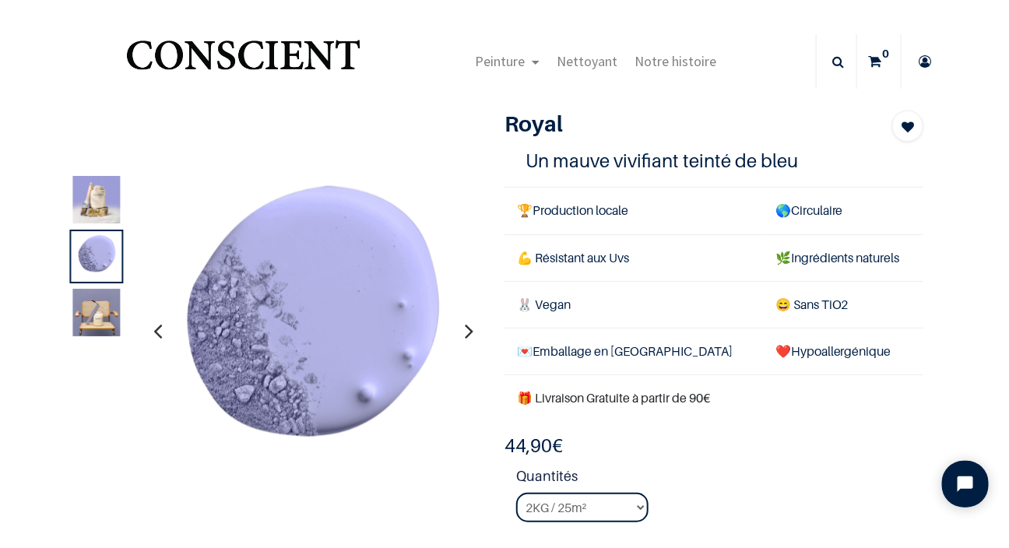
click at [458, 335] on button "button" at bounding box center [469, 331] width 24 height 58
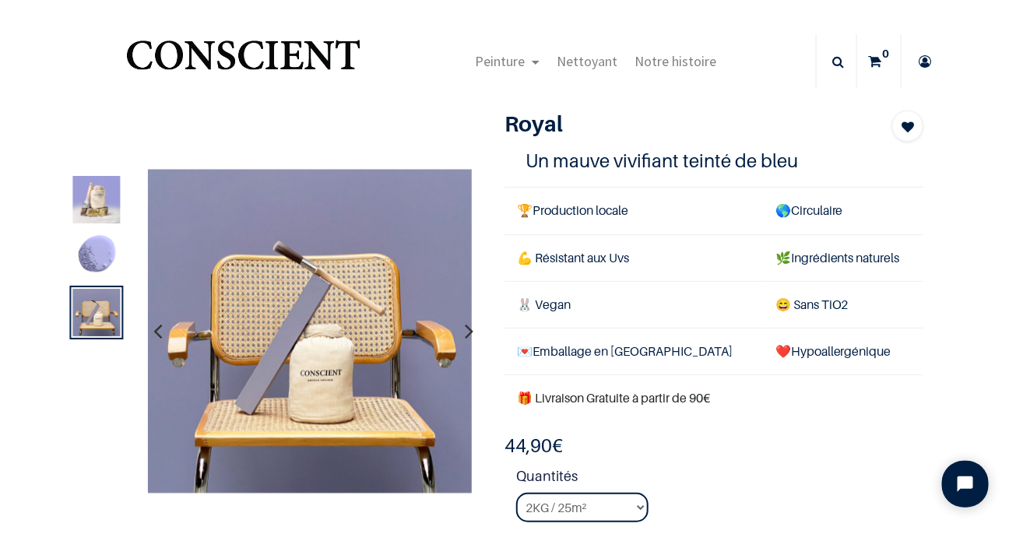
click at [458, 336] on button "button" at bounding box center [469, 331] width 24 height 58
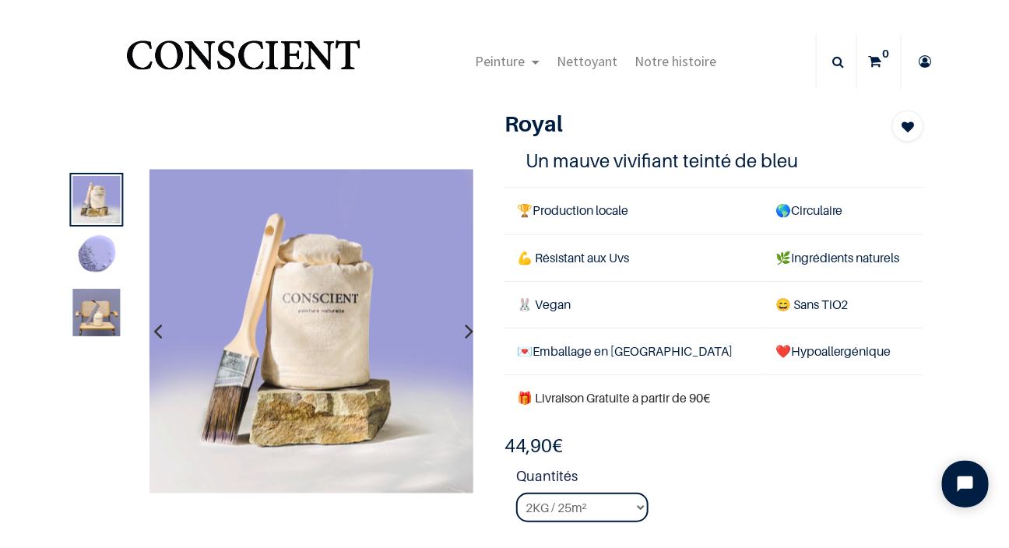
click at [465, 333] on icon "button" at bounding box center [469, 331] width 9 height 42
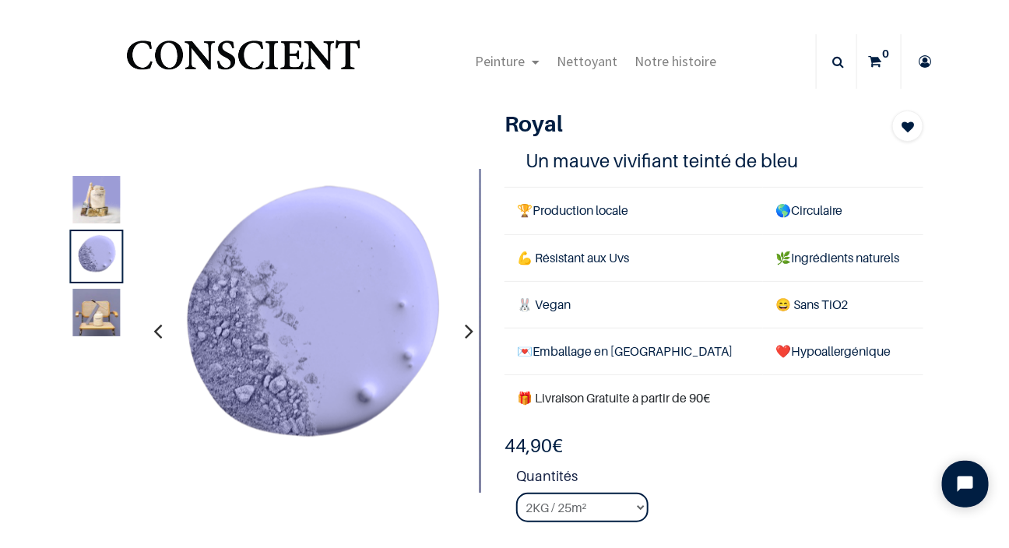
click at [465, 333] on icon "button" at bounding box center [469, 331] width 9 height 42
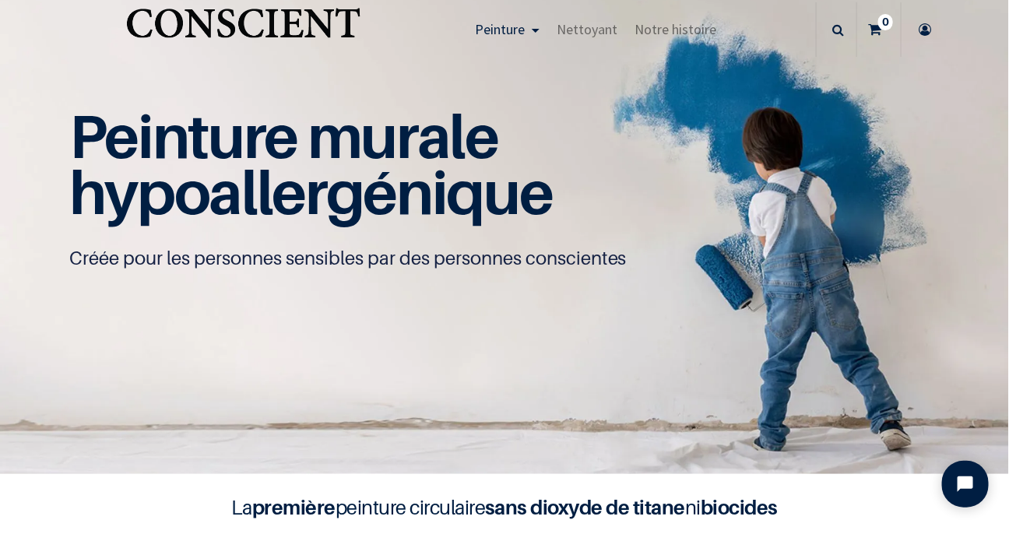
scroll to position [62, 0]
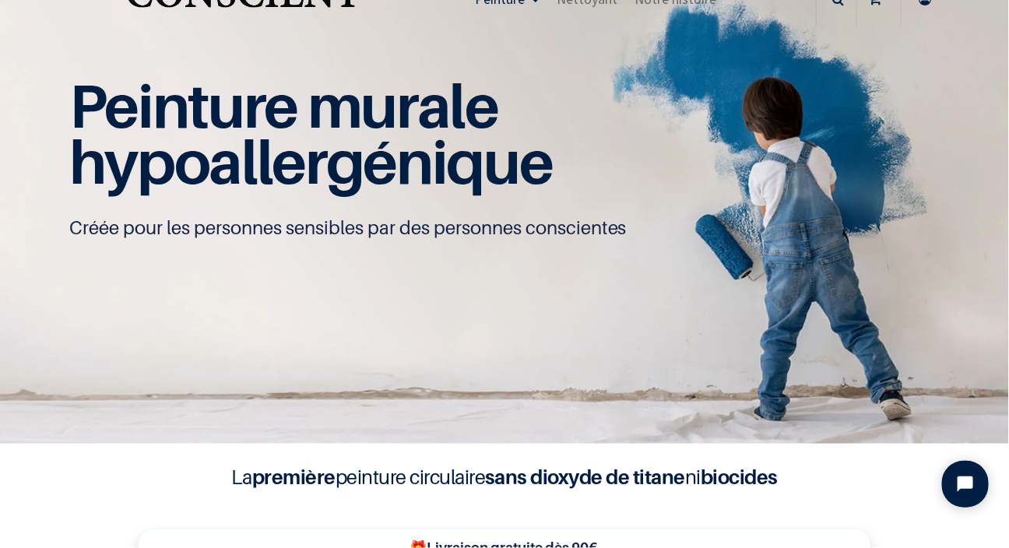
drag, startPoint x: 1001, startPoint y: 543, endPoint x: 668, endPoint y: 359, distance: 380.6
click at [668, 359] on img at bounding box center [504, 191] width 1009 height 506
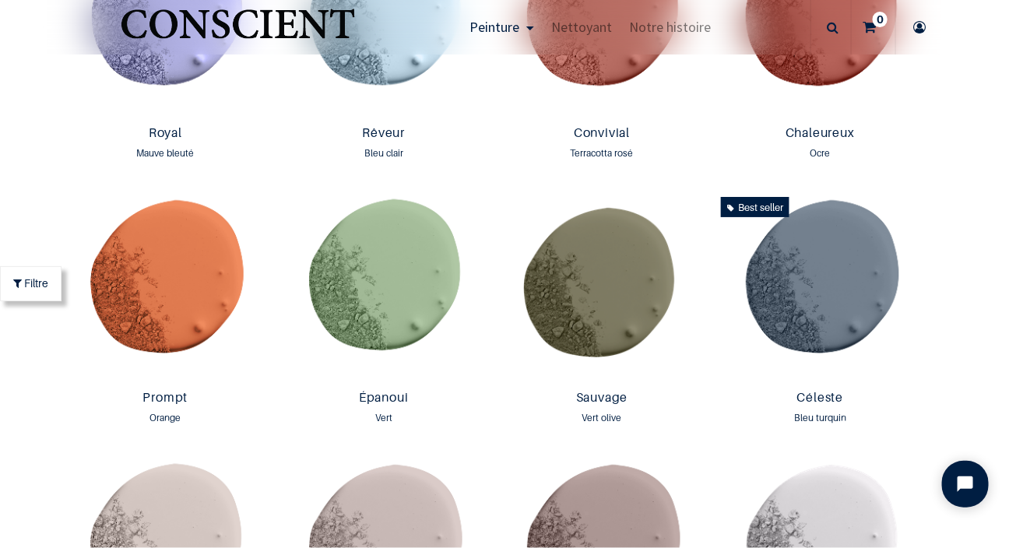
scroll to position [1962, 0]
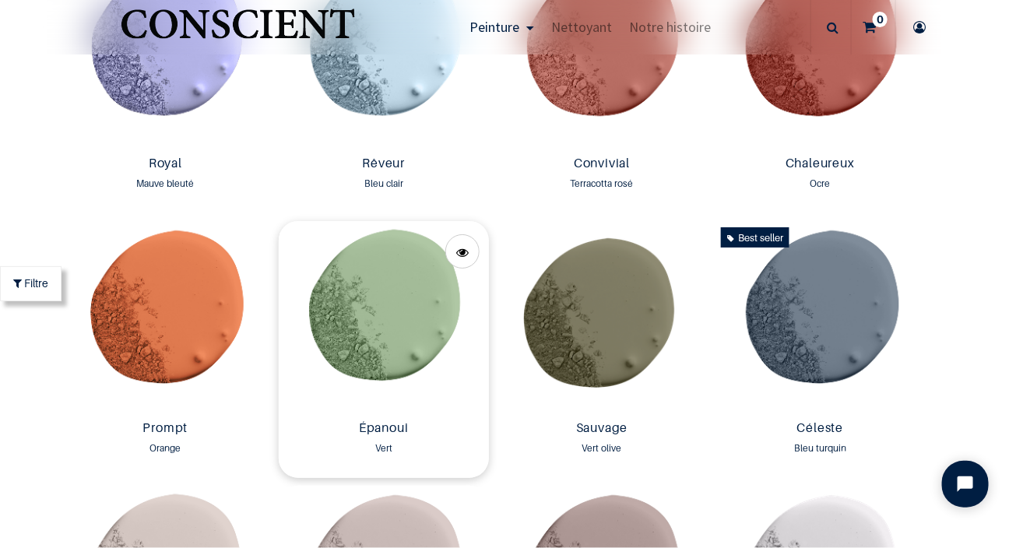
click at [450, 361] on img at bounding box center [384, 317] width 210 height 193
click at [392, 337] on img at bounding box center [384, 317] width 210 height 193
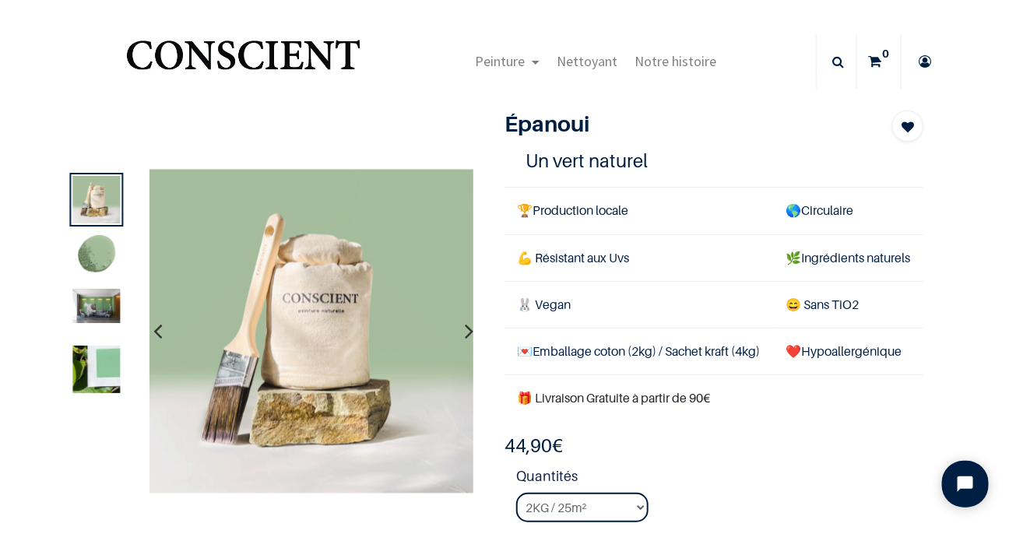
click at [465, 329] on icon "button" at bounding box center [469, 331] width 9 height 42
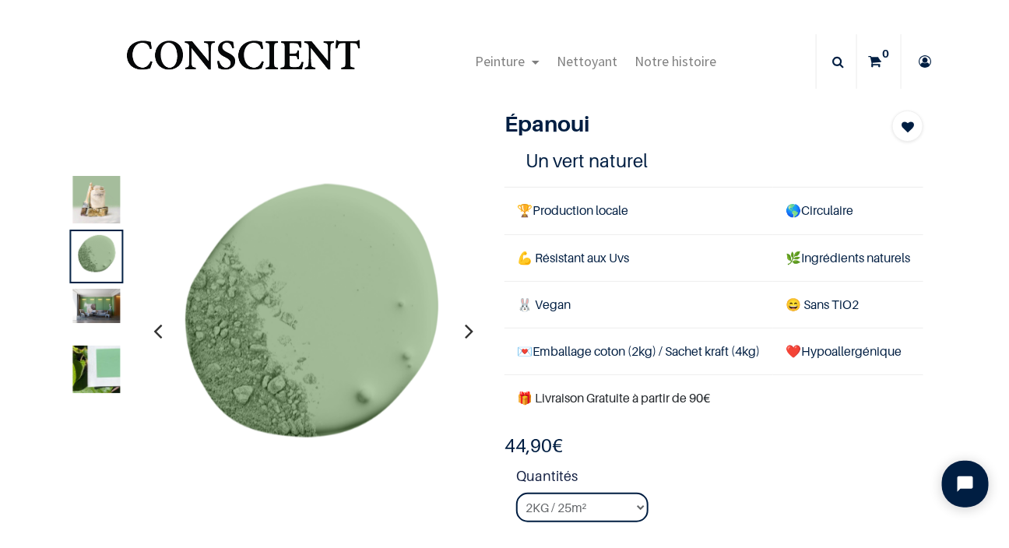
click at [465, 329] on icon "button" at bounding box center [469, 331] width 9 height 42
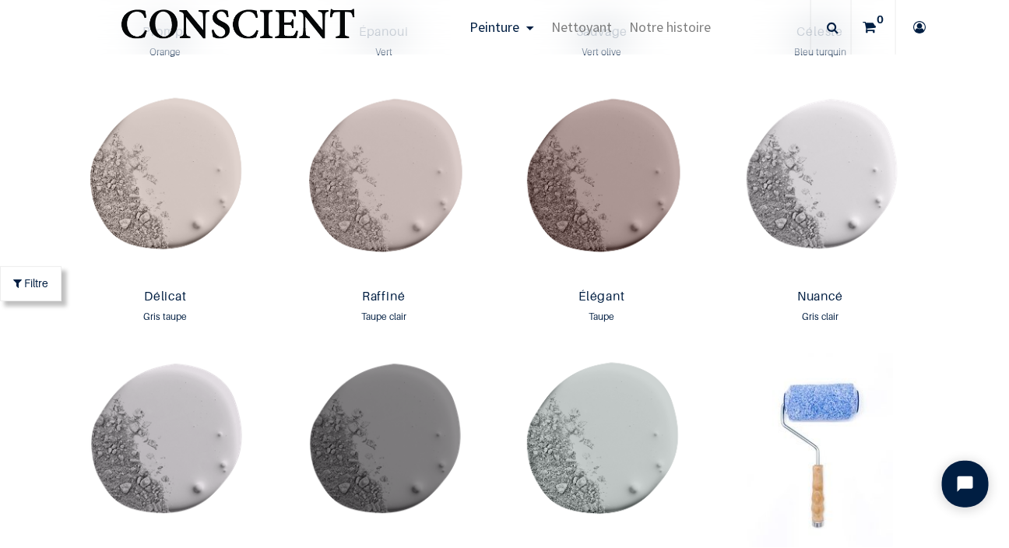
scroll to position [2386, 0]
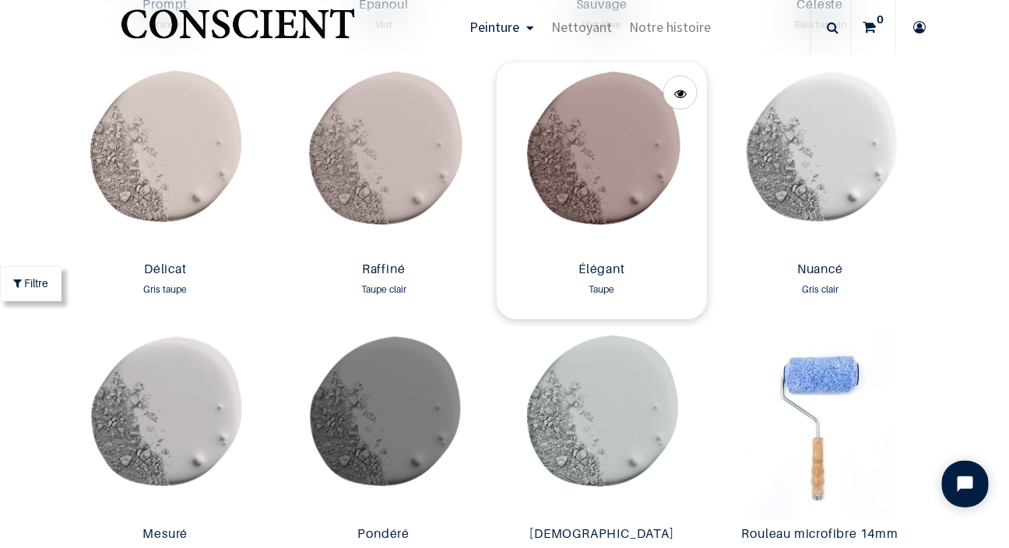
click at [610, 157] on img at bounding box center [602, 158] width 210 height 193
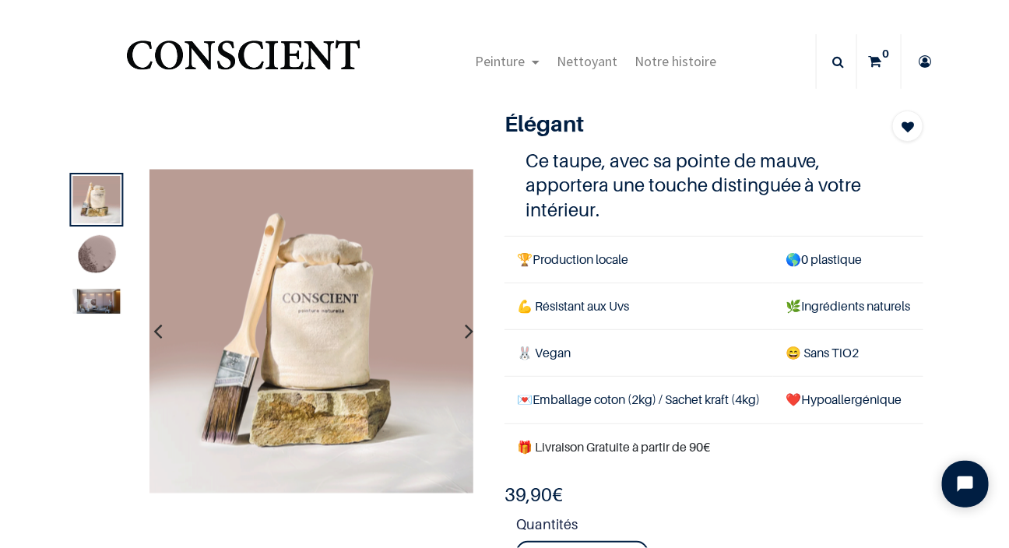
click at [465, 329] on icon "button" at bounding box center [469, 331] width 9 height 42
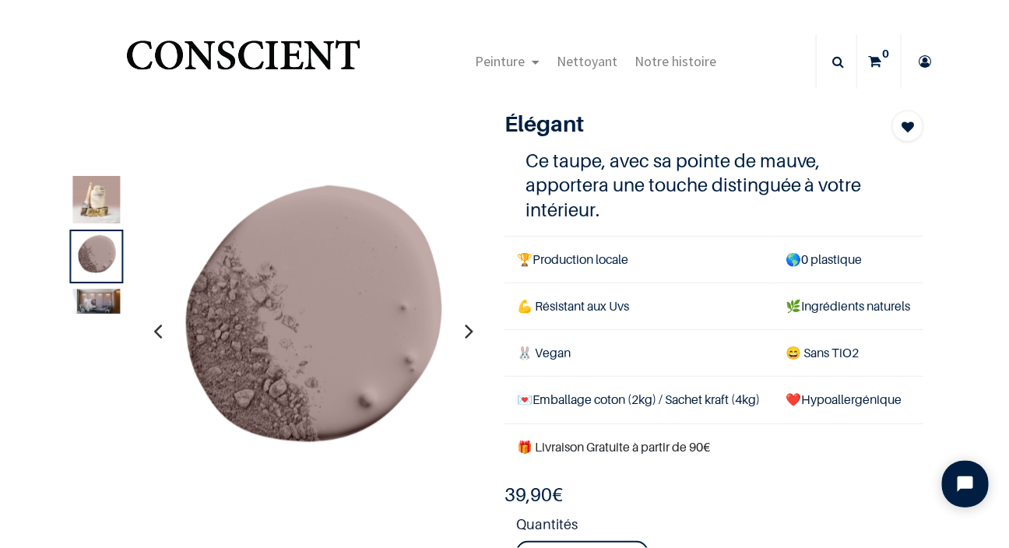
click at [465, 329] on icon "button" at bounding box center [469, 331] width 9 height 42
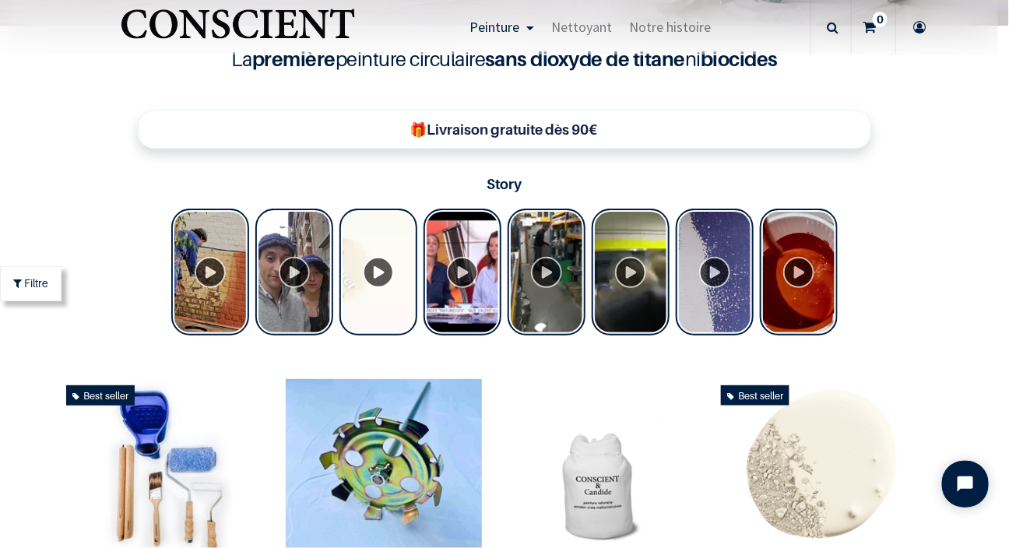
scroll to position [960, 0]
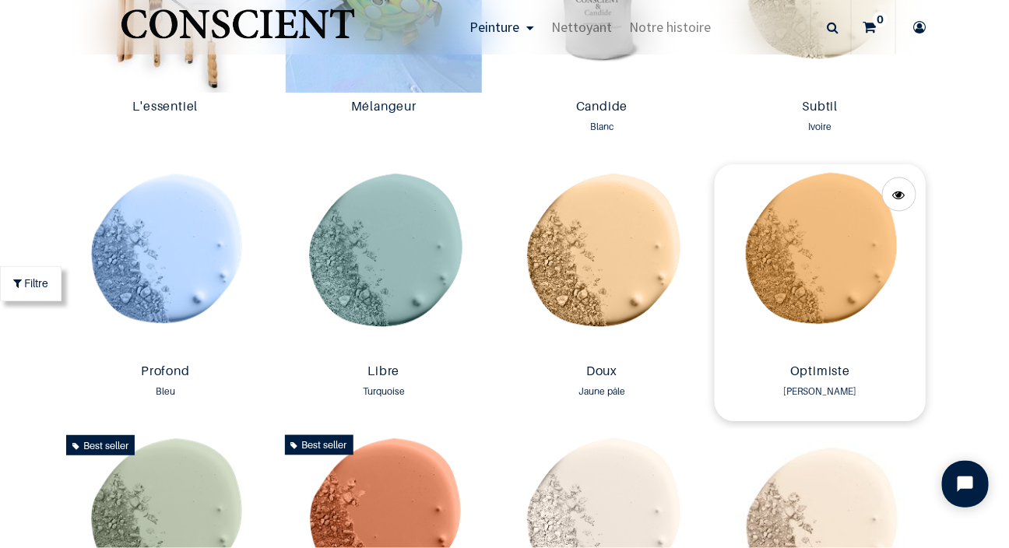
click at [808, 243] on img at bounding box center [820, 260] width 210 height 193
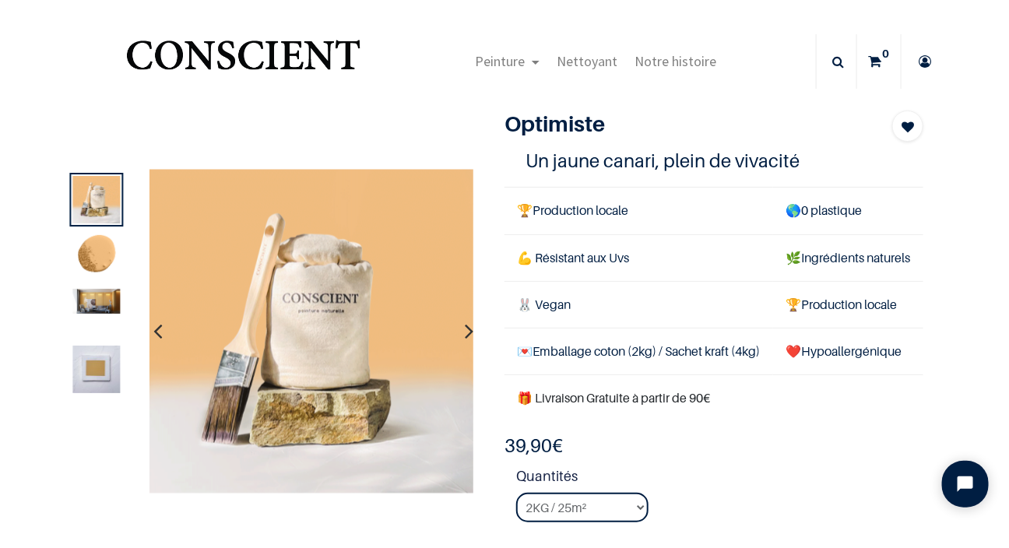
click at [465, 332] on icon "button" at bounding box center [469, 331] width 9 height 42
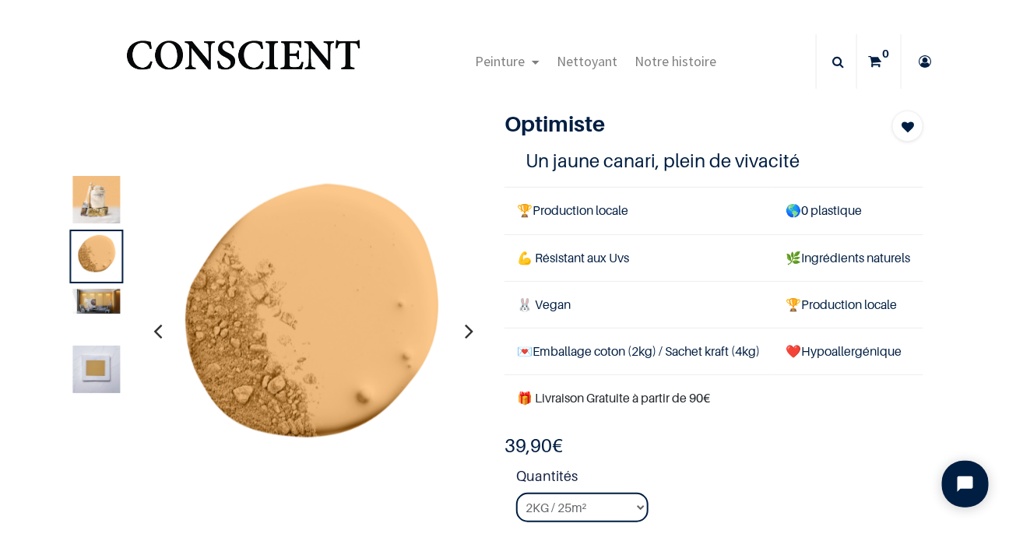
click at [465, 333] on icon "button" at bounding box center [469, 331] width 9 height 42
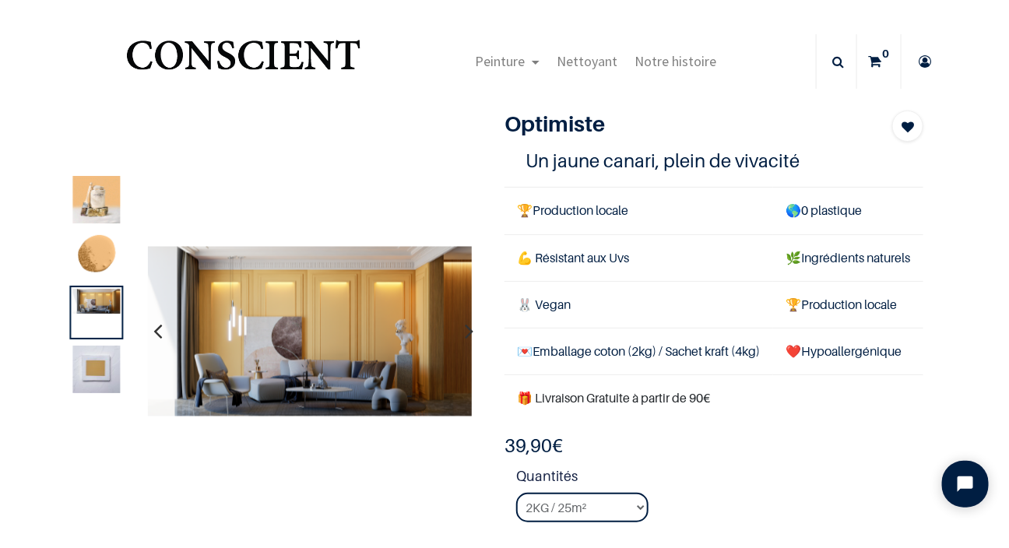
drag, startPoint x: 406, startPoint y: 417, endPoint x: 393, endPoint y: 452, distance: 36.7
click at [399, 438] on div at bounding box center [146, 331] width 2650 height 325
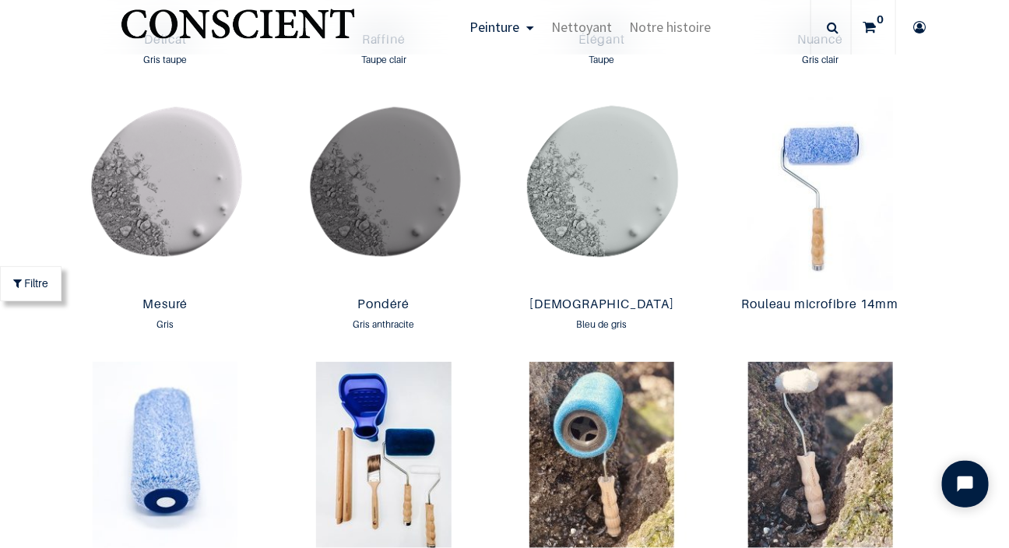
scroll to position [2736, 0]
